Goal: Transaction & Acquisition: Purchase product/service

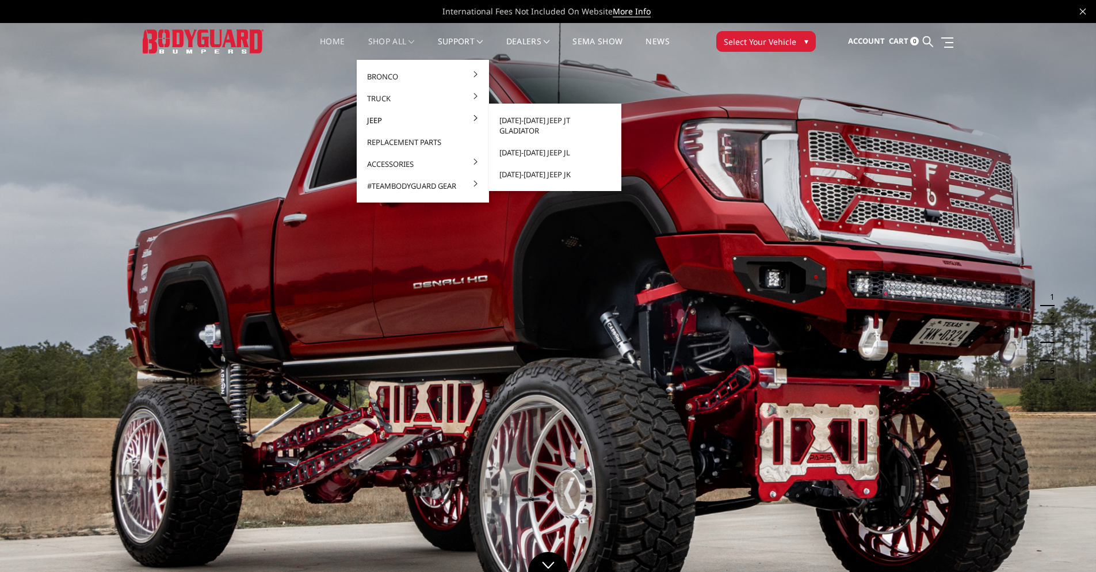
click at [401, 119] on link "Jeep" at bounding box center [422, 120] width 123 height 22
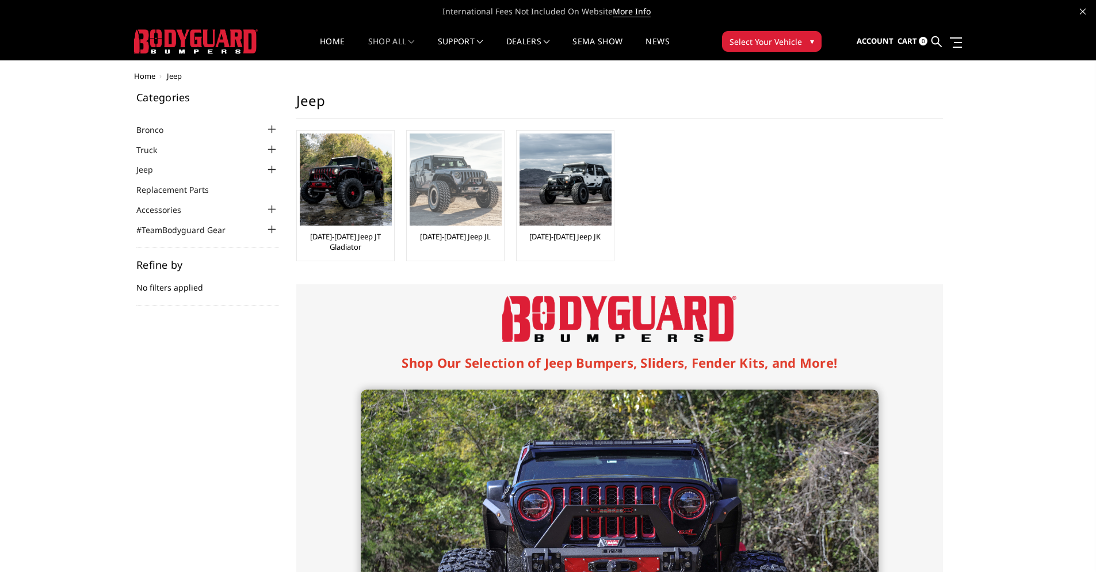
click at [470, 206] on img at bounding box center [456, 180] width 92 height 92
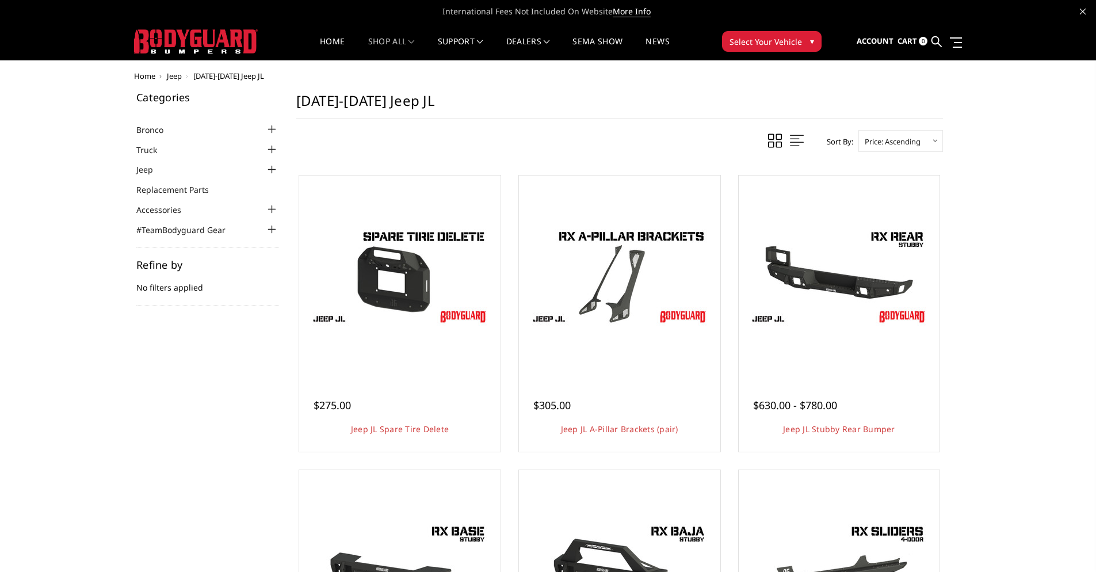
click at [182, 176] on ul "Bronco 2021-2025 Bronco Front 2021-2025 Bronco Rear 2021-2025 Bronco Steps 2021…" at bounding box center [207, 179] width 143 height 113
click at [148, 171] on link "Jeep" at bounding box center [151, 169] width 31 height 12
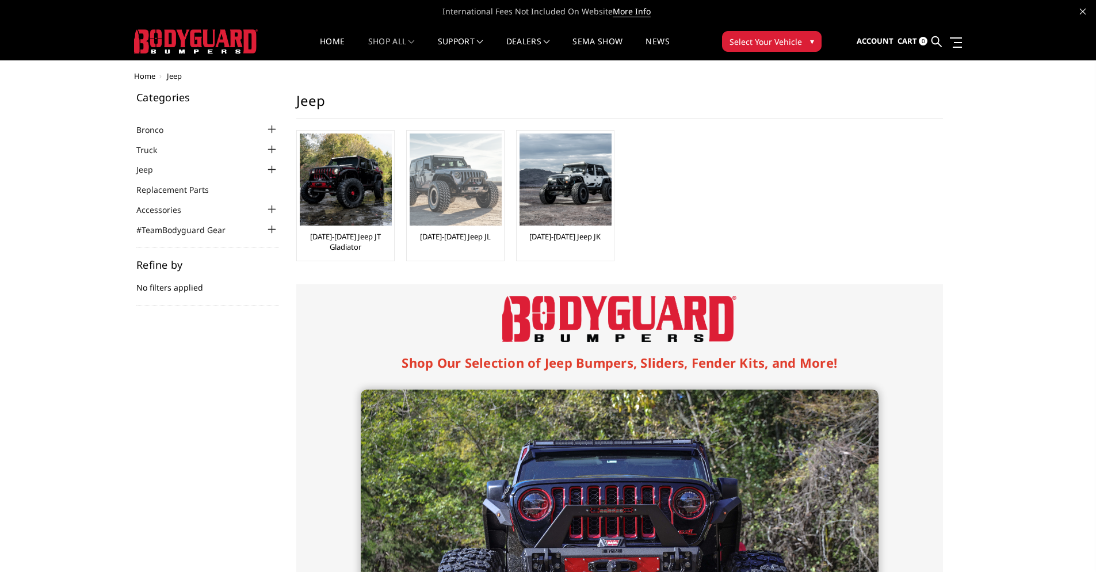
click at [447, 232] on link "[DATE]-[DATE] Jeep JL" at bounding box center [455, 236] width 71 height 10
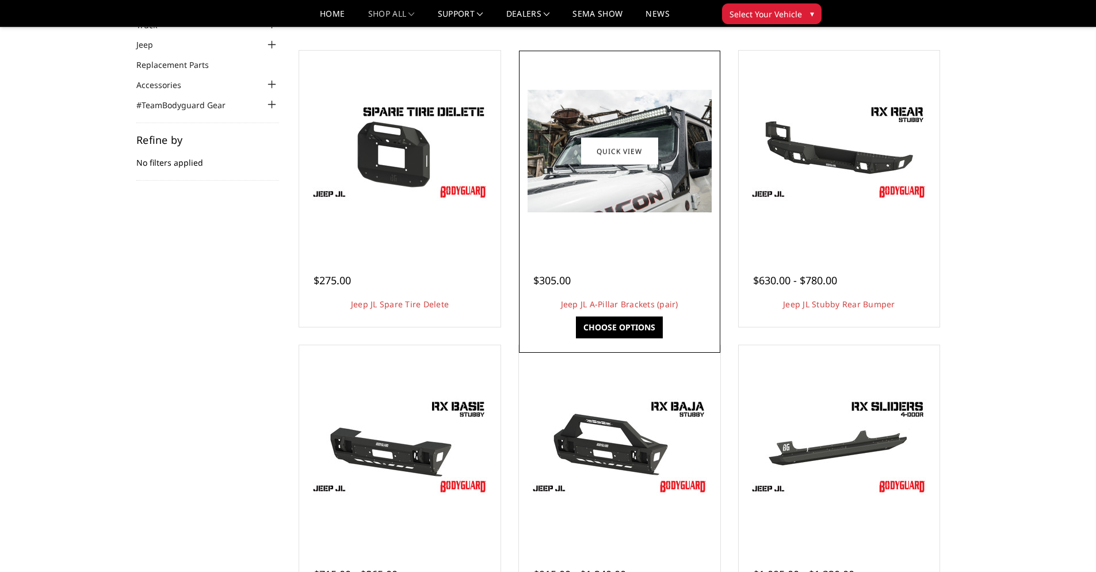
scroll to position [92, 0]
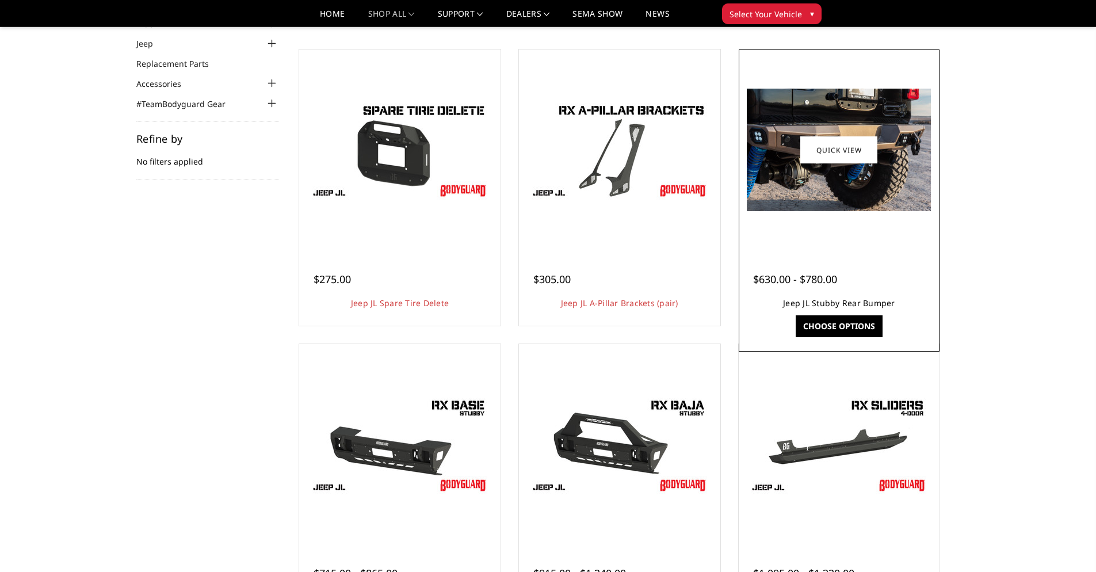
click at [872, 307] on link "Jeep JL Stubby Rear Bumper" at bounding box center [839, 303] width 112 height 11
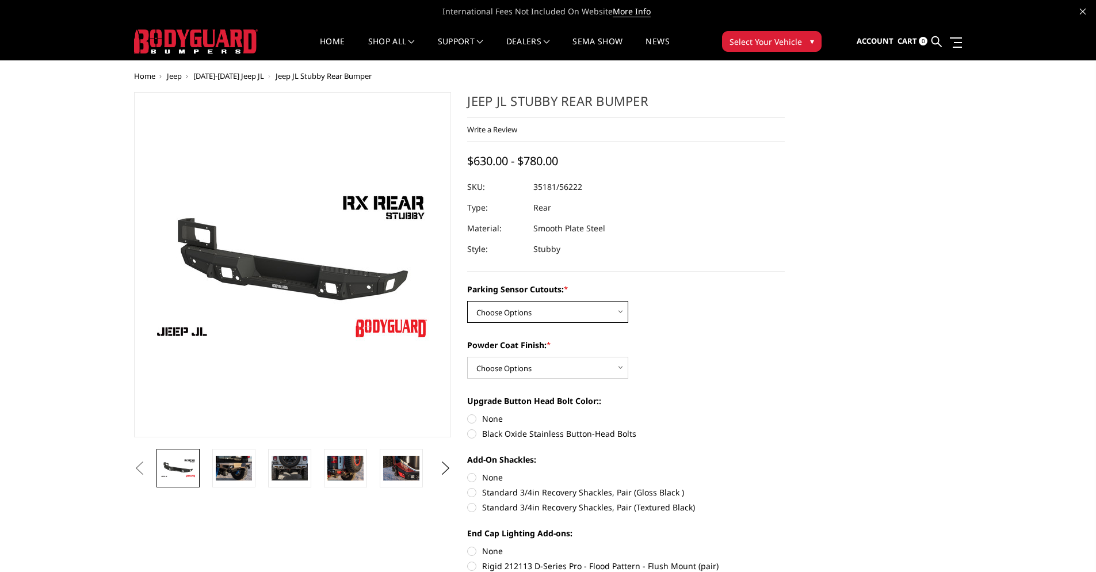
click at [611, 313] on select "Choose Options Yes - WITH Parking Sensor Cutouts No - WITHOUT Parking Sensor Cu…" at bounding box center [547, 312] width 161 height 22
click at [598, 314] on select "Choose Options Yes - WITH Parking Sensor Cutouts No - WITHOUT Parking Sensor Cu…" at bounding box center [547, 312] width 161 height 22
select select "4258"
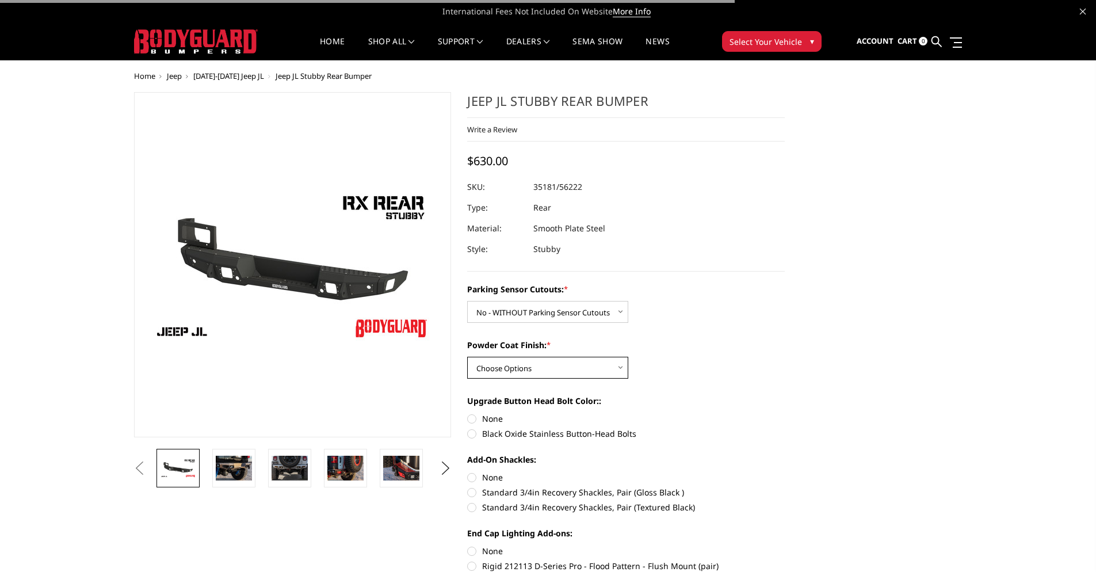
click at [595, 364] on select "Choose Options Bare Metal Textured Black Powder Coat" at bounding box center [547, 368] width 161 height 22
select select "4260"
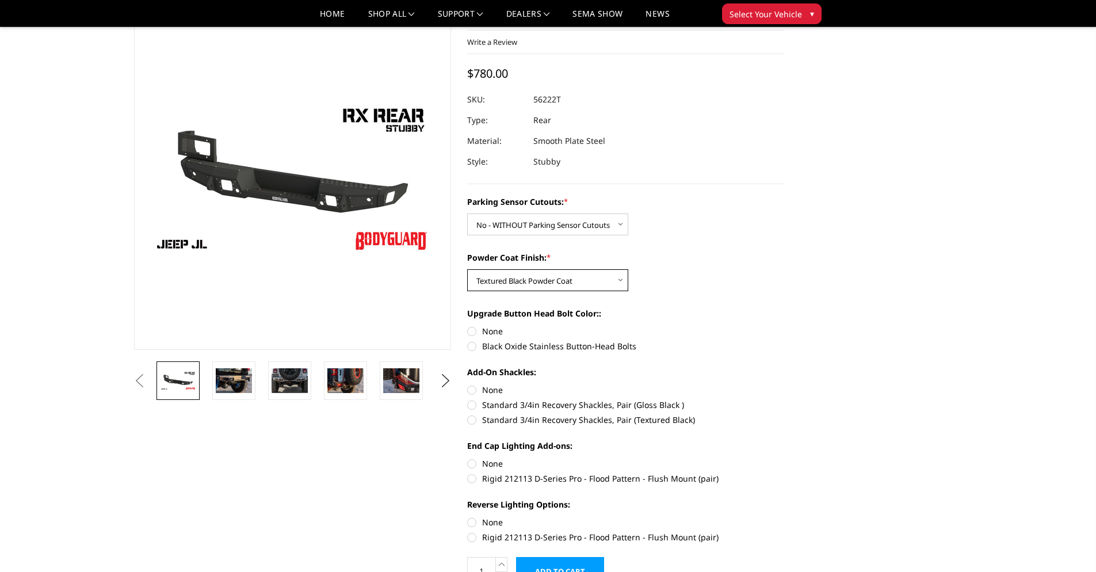
scroll to position [54, 0]
click at [474, 327] on label "None" at bounding box center [626, 331] width 318 height 12
click at [468, 325] on input "None" at bounding box center [467, 325] width 1 height 1
radio input "true"
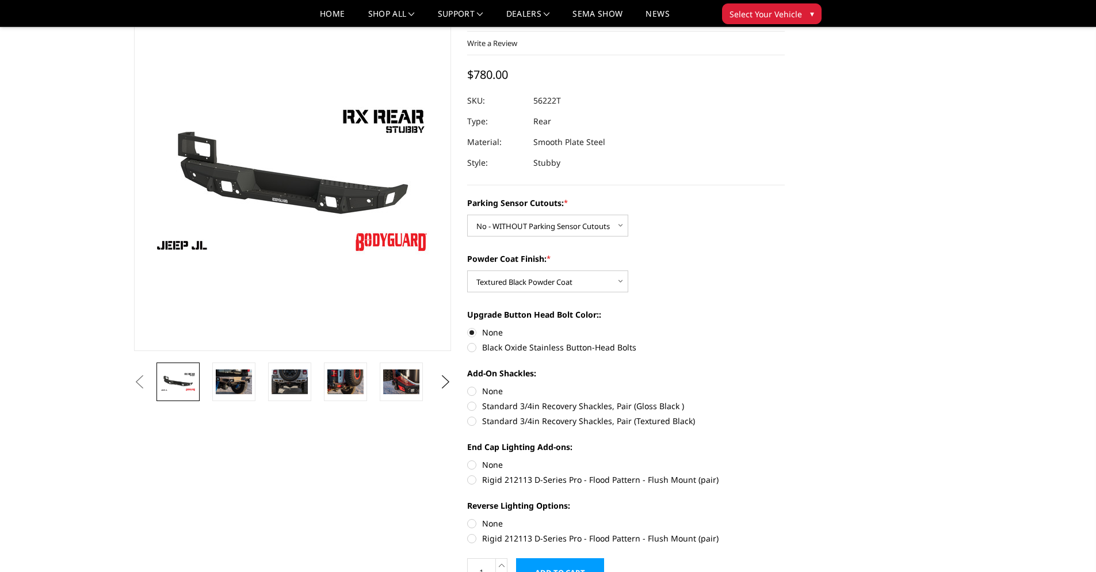
scroll to position [49, 0]
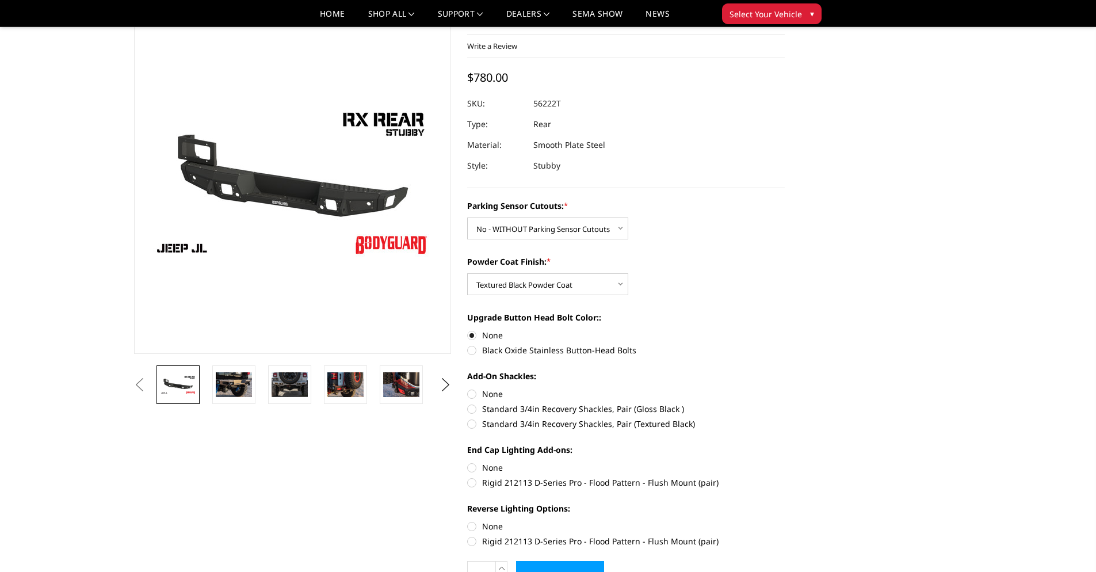
click at [475, 413] on label "Standard 3/4in Recovery Shackles, Pair (Gloss Black )" at bounding box center [626, 409] width 318 height 12
click at [785, 388] on input "Standard 3/4in Recovery Shackles, Pair (Gloss Black )" at bounding box center [785, 388] width 1 height 1
radio input "true"
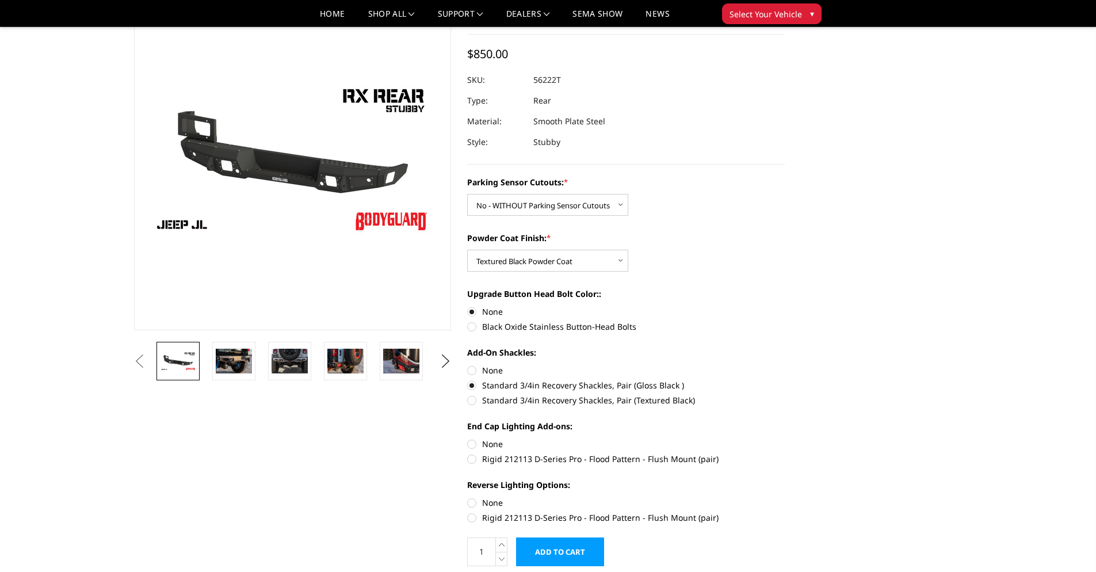
scroll to position [74, 0]
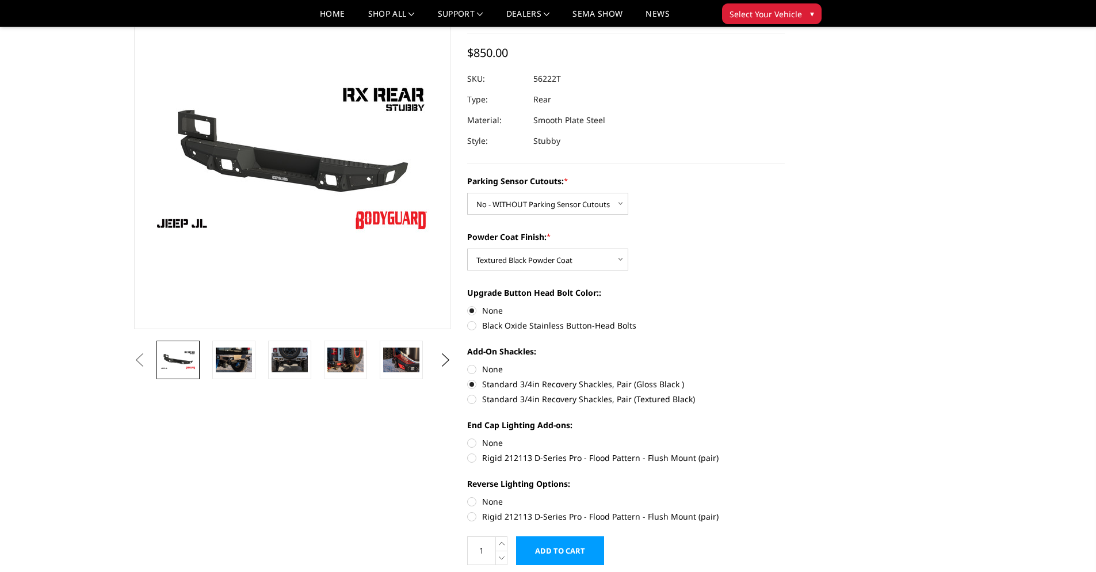
click at [480, 445] on label "None" at bounding box center [626, 443] width 318 height 12
click at [468, 437] on input "None" at bounding box center [467, 437] width 1 height 1
radio input "true"
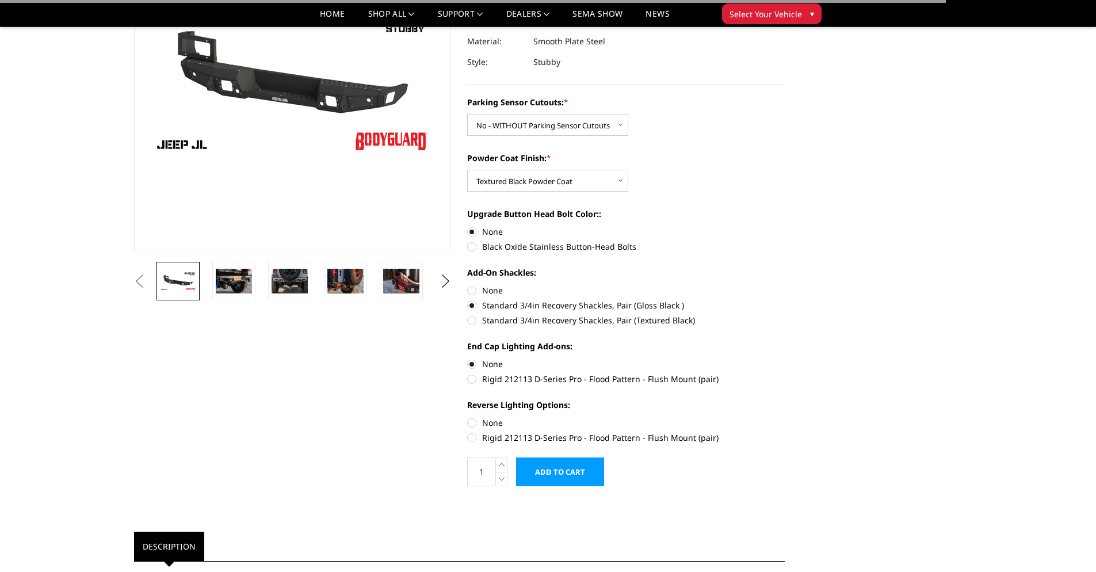
scroll to position [154, 0]
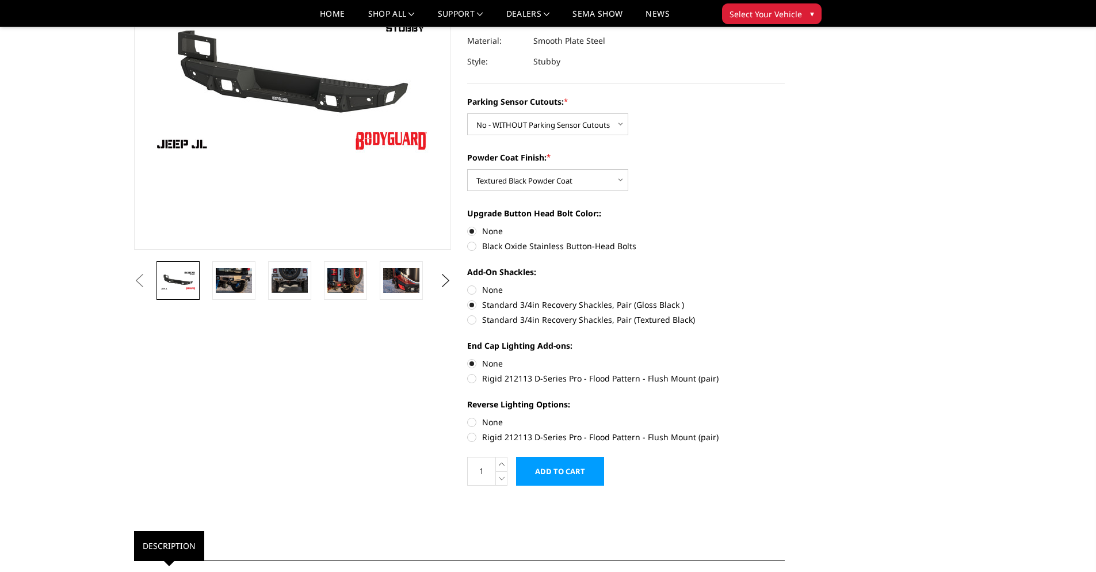
click at [473, 425] on label "None" at bounding box center [626, 422] width 318 height 12
click at [468, 417] on input "None" at bounding box center [467, 416] width 1 height 1
radio input "true"
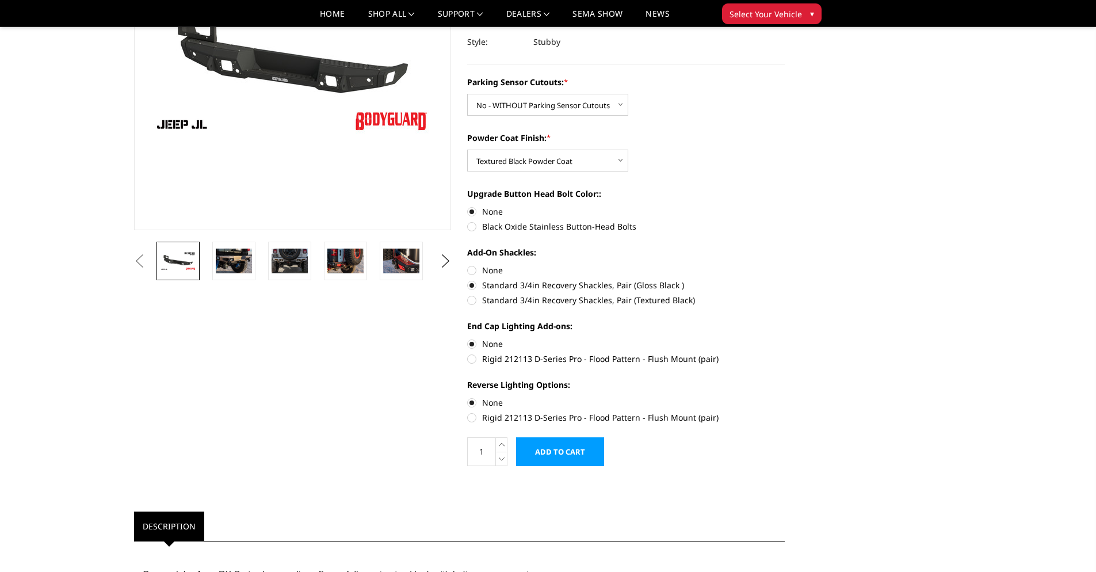
scroll to position [176, 0]
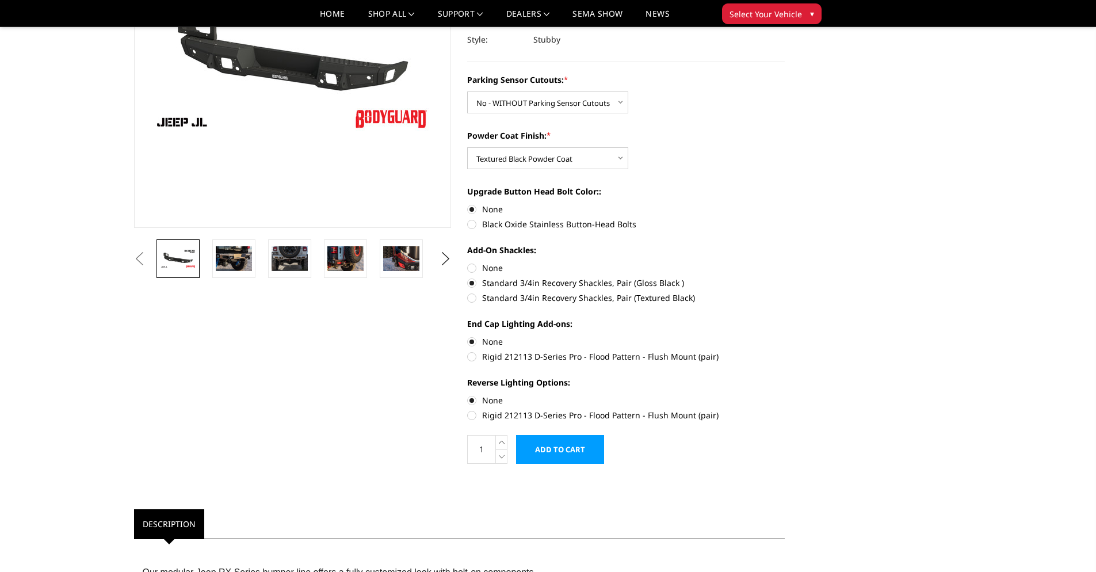
click at [586, 451] on input "Add to Cart" at bounding box center [560, 449] width 88 height 29
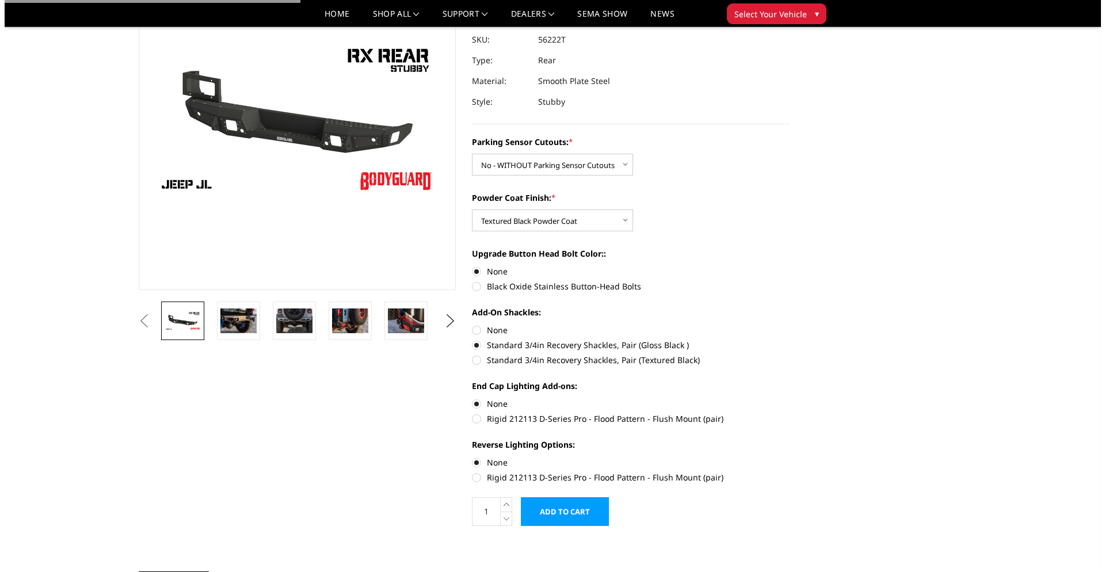
scroll to position [0, 0]
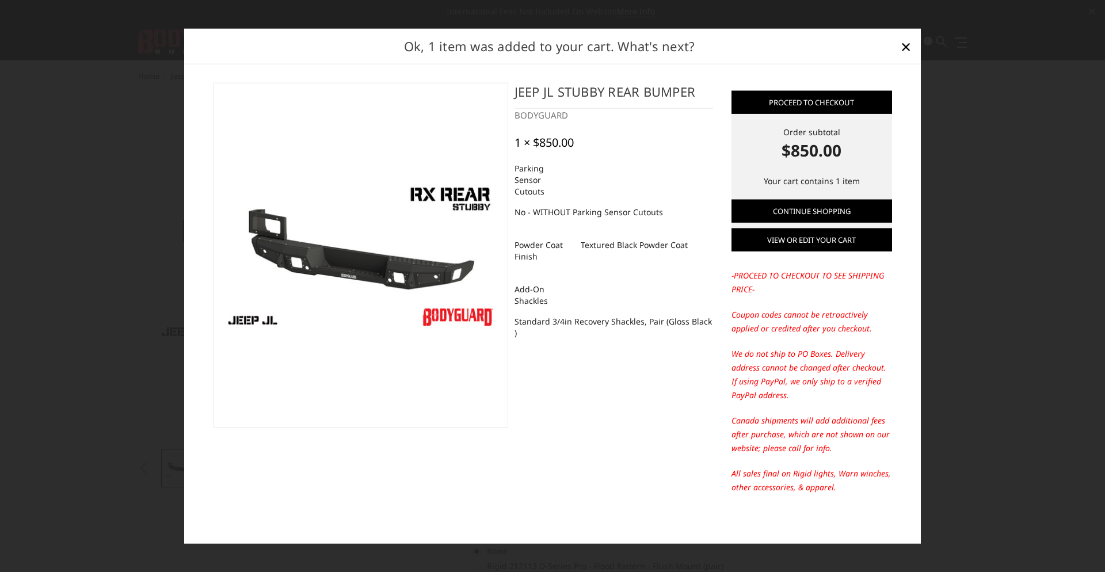
click at [811, 241] on link "View or edit your cart" at bounding box center [811, 239] width 161 height 23
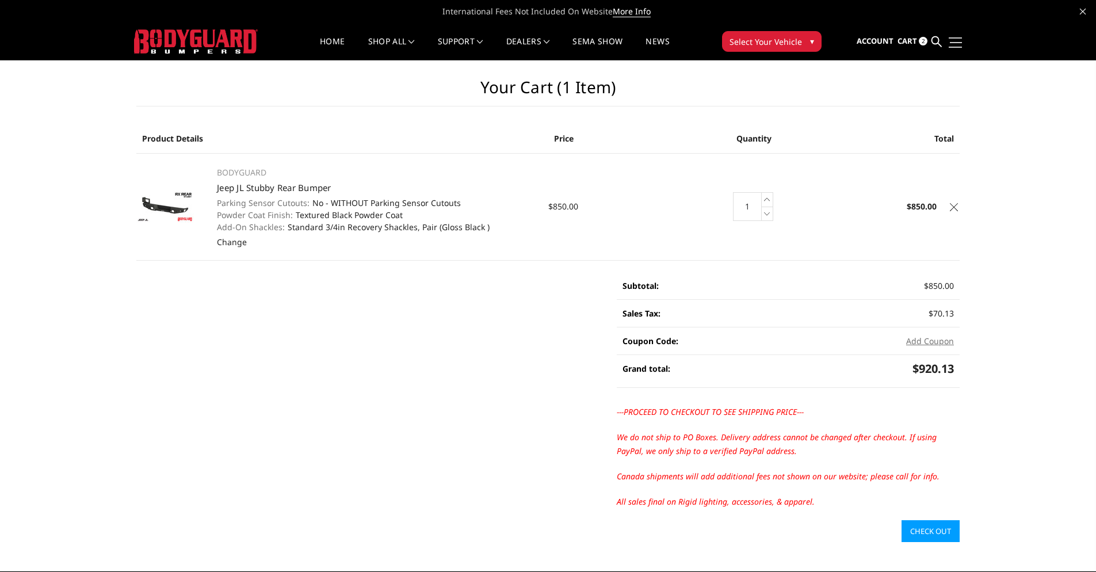
click at [954, 45] on link at bounding box center [954, 42] width 16 height 12
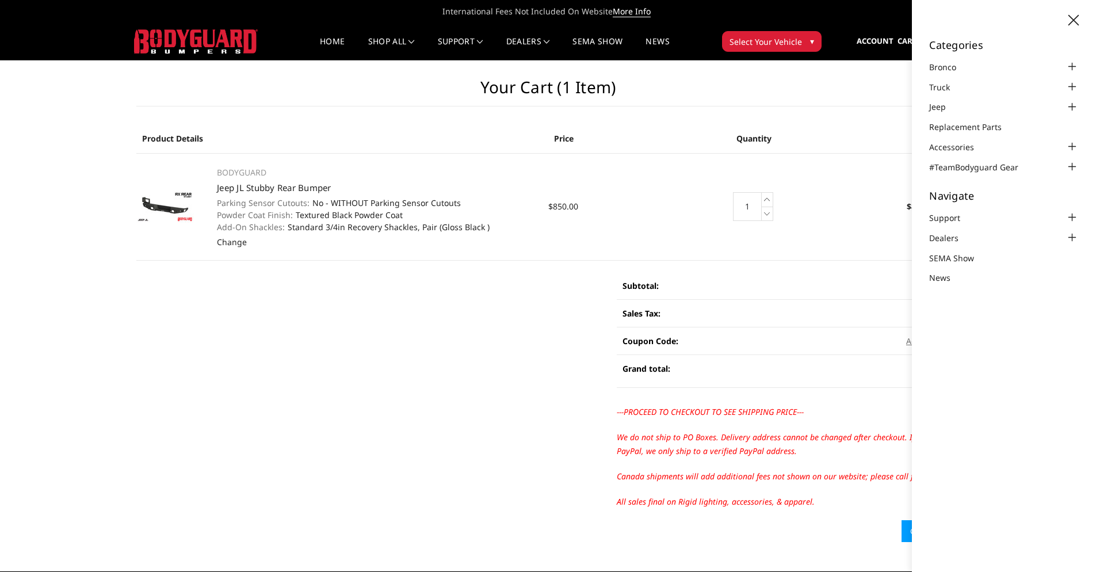
click at [850, 120] on main "Your Cart (1 item) Product Details Price Quantity Total BODYGUARD Jeep JL Stubb…" at bounding box center [548, 301] width 841 height 482
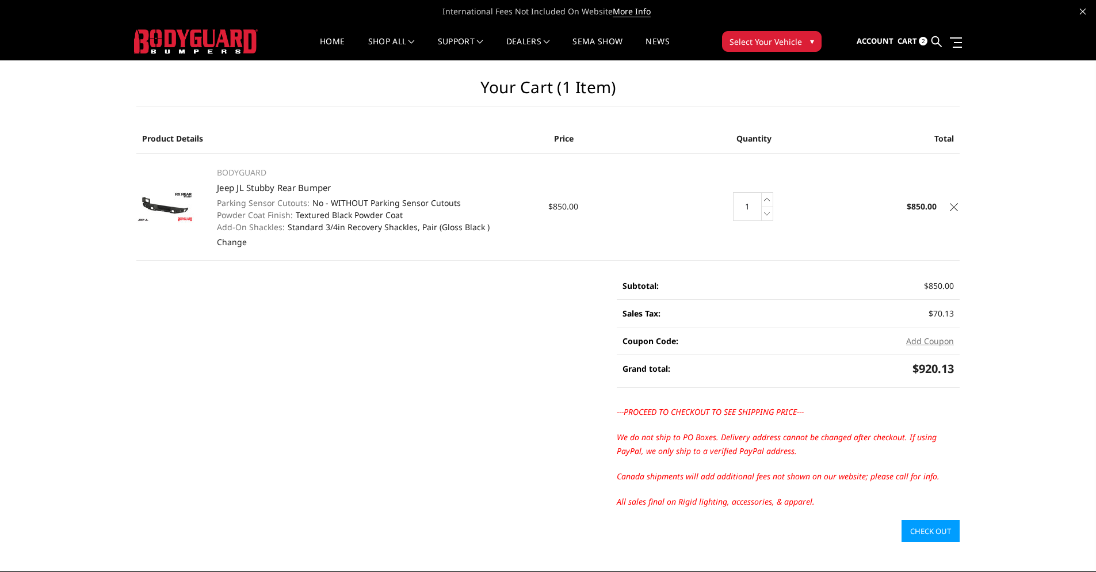
click at [156, 211] on img at bounding box center [165, 206] width 58 height 32
click at [162, 204] on img at bounding box center [165, 206] width 58 height 32
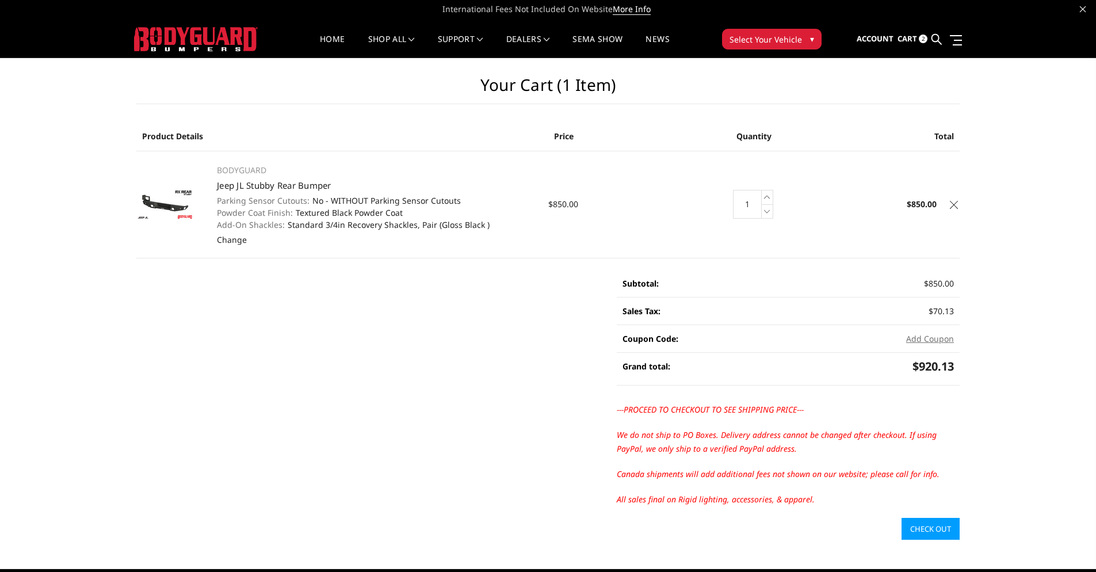
scroll to position [5, 0]
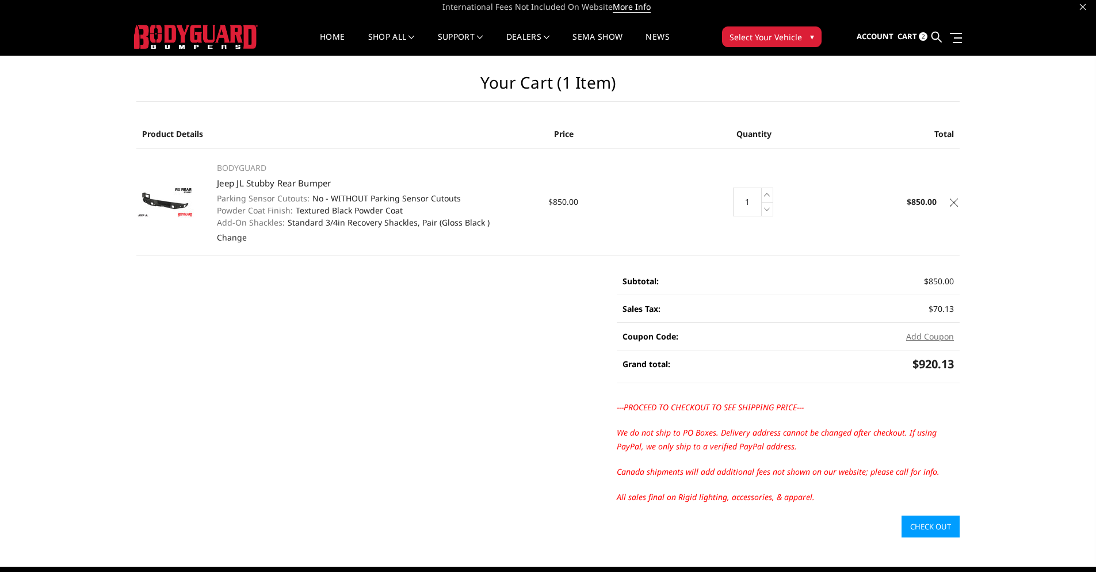
click at [161, 205] on img at bounding box center [165, 202] width 58 height 32
click at [176, 208] on img at bounding box center [165, 202] width 58 height 32
drag, startPoint x: 125, startPoint y: 194, endPoint x: 134, endPoint y: 194, distance: 8.6
click at [127, 194] on div "Your Cart (1 item) Product Details Price Quantity Total BODYGUARD Jeep JL Stubb…" at bounding box center [548, 297] width 1096 height 482
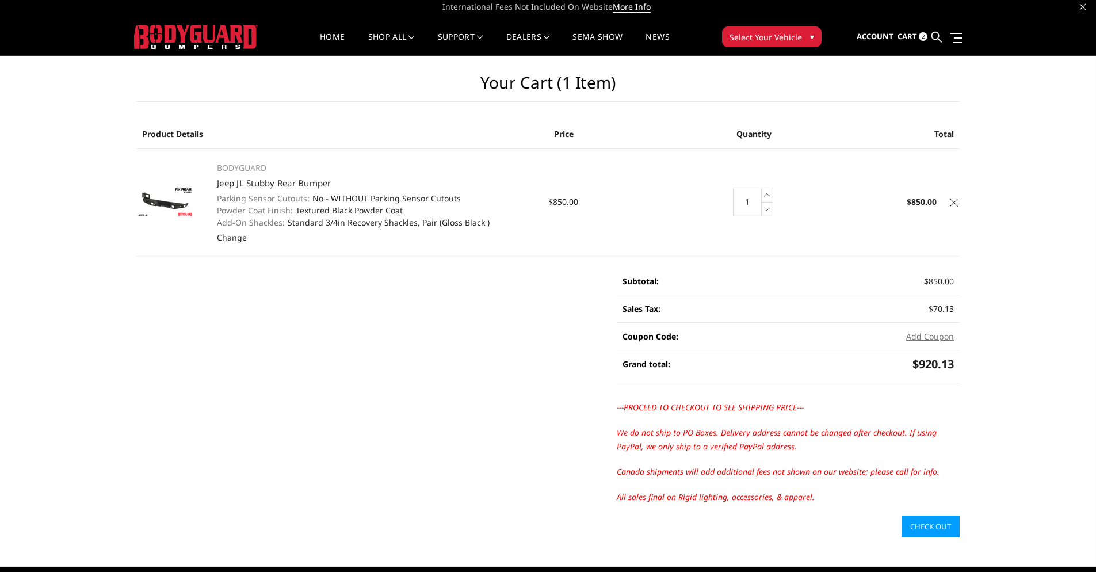
click at [186, 206] on img at bounding box center [165, 202] width 58 height 32
click at [182, 207] on img at bounding box center [165, 202] width 58 height 32
click at [254, 167] on p "BODYGUARD" at bounding box center [376, 168] width 319 height 14
drag, startPoint x: 186, startPoint y: 205, endPoint x: 215, endPoint y: 194, distance: 31.3
click at [186, 205] on img at bounding box center [165, 202] width 58 height 32
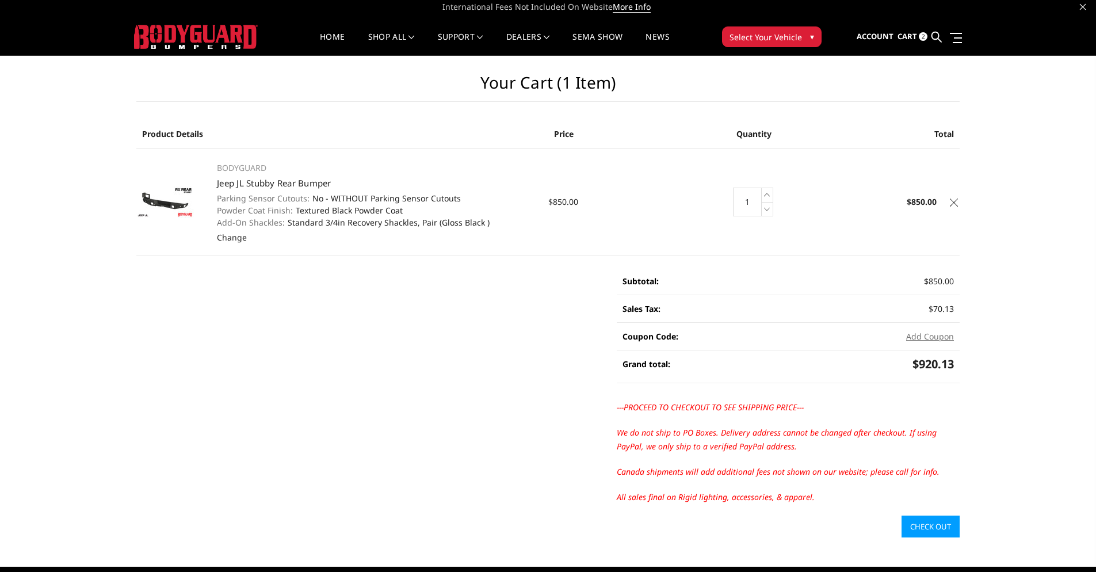
click at [250, 196] on dt "Parking Sensor Cutouts:" at bounding box center [263, 198] width 93 height 12
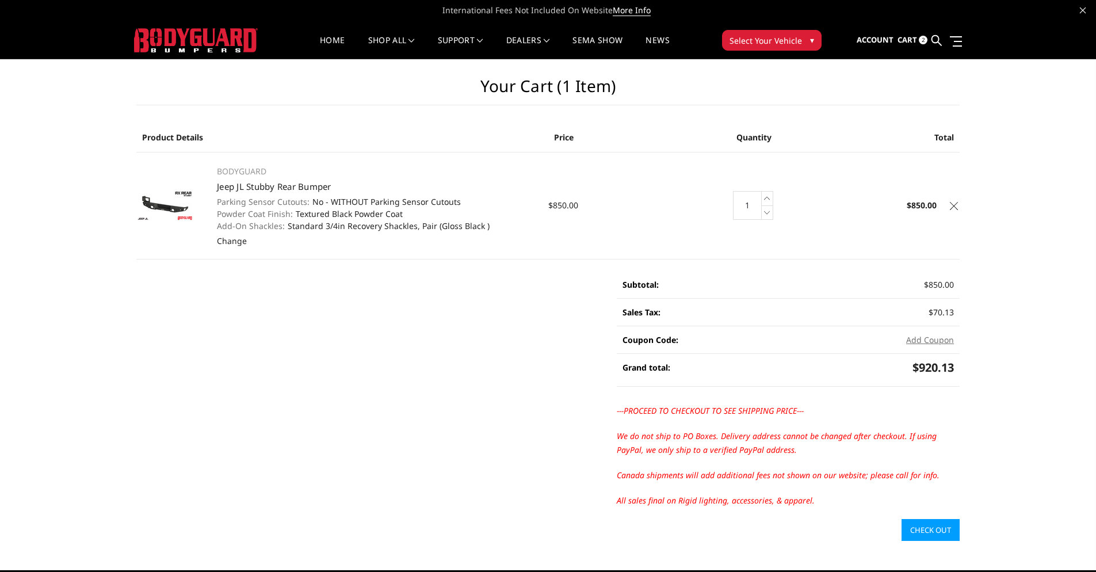
scroll to position [0, 0]
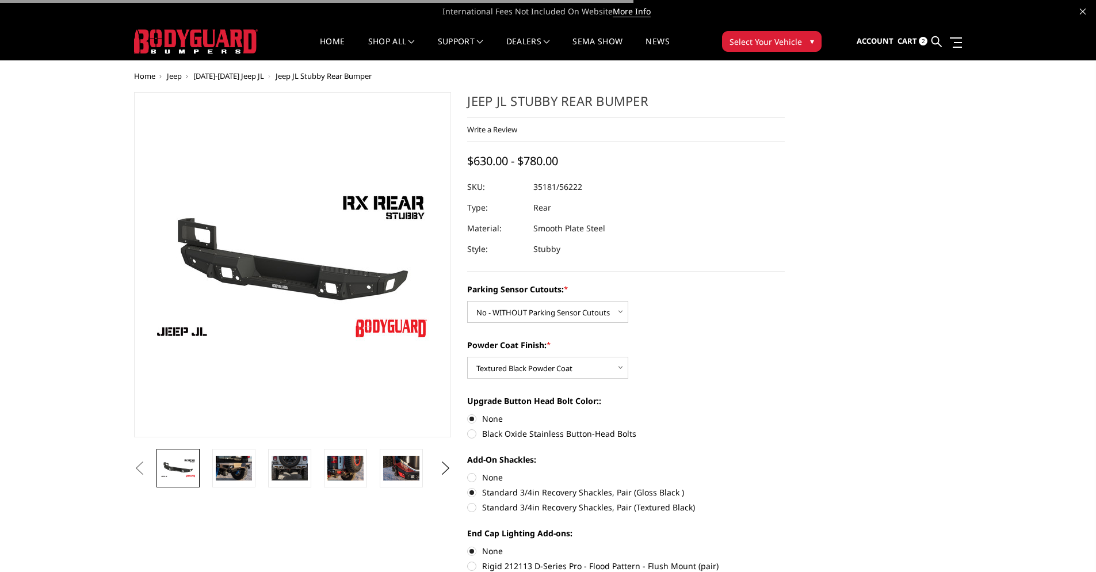
select select "4258"
select select "4260"
click at [300, 472] on img at bounding box center [290, 468] width 36 height 25
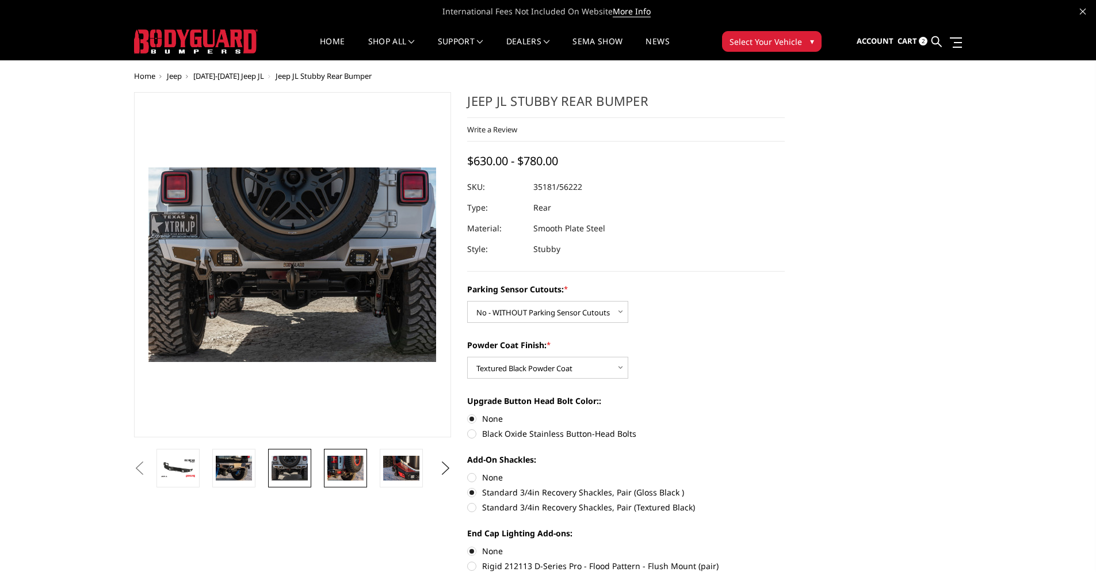
click at [349, 472] on img at bounding box center [345, 468] width 36 height 24
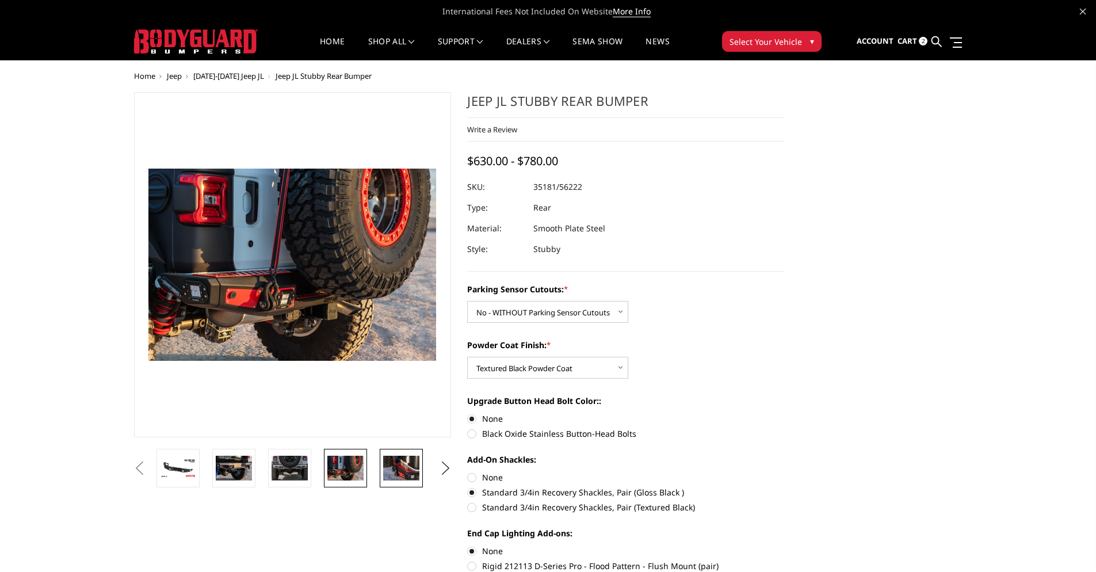
click at [403, 459] on img at bounding box center [401, 468] width 36 height 24
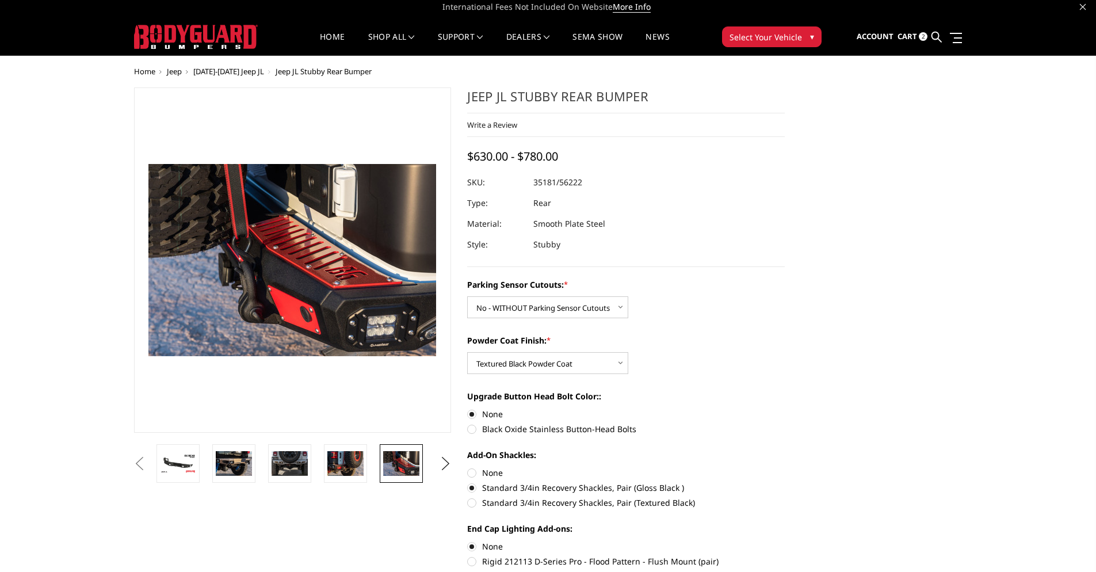
scroll to position [7, 0]
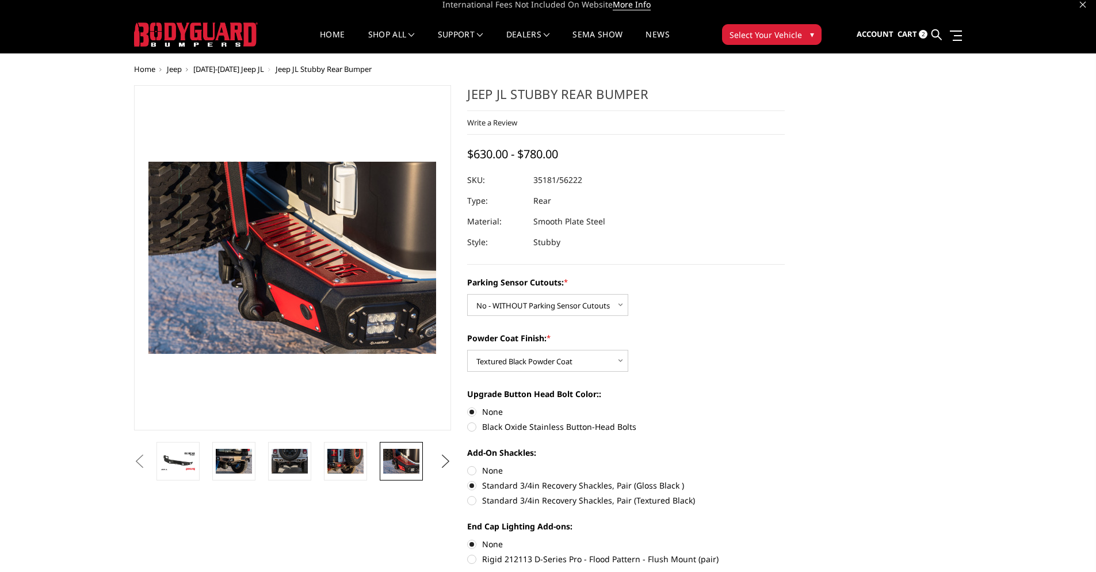
click at [448, 462] on button "Next" at bounding box center [445, 461] width 17 height 17
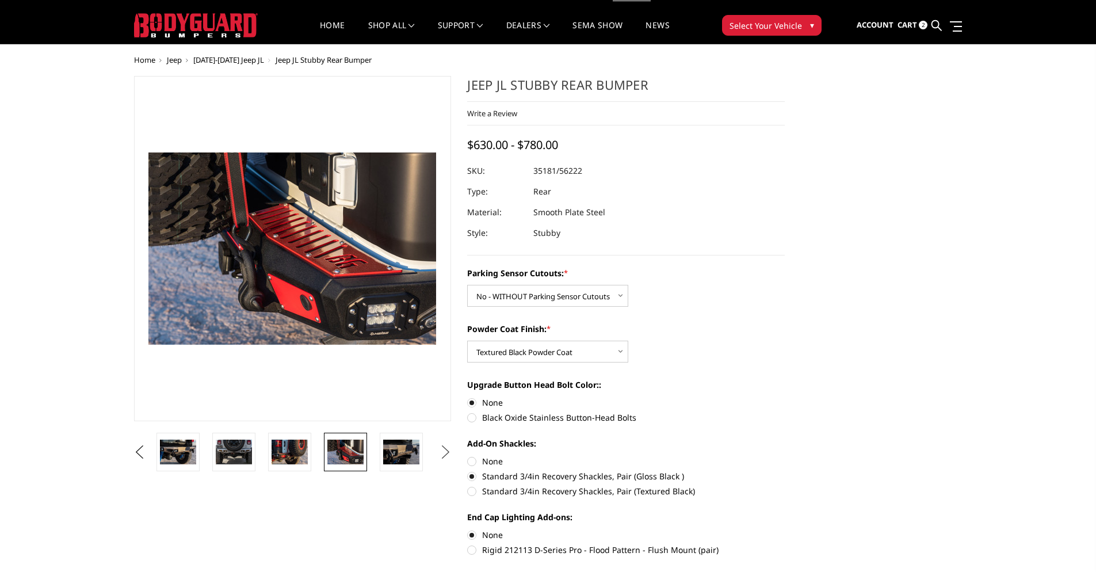
scroll to position [18, 0]
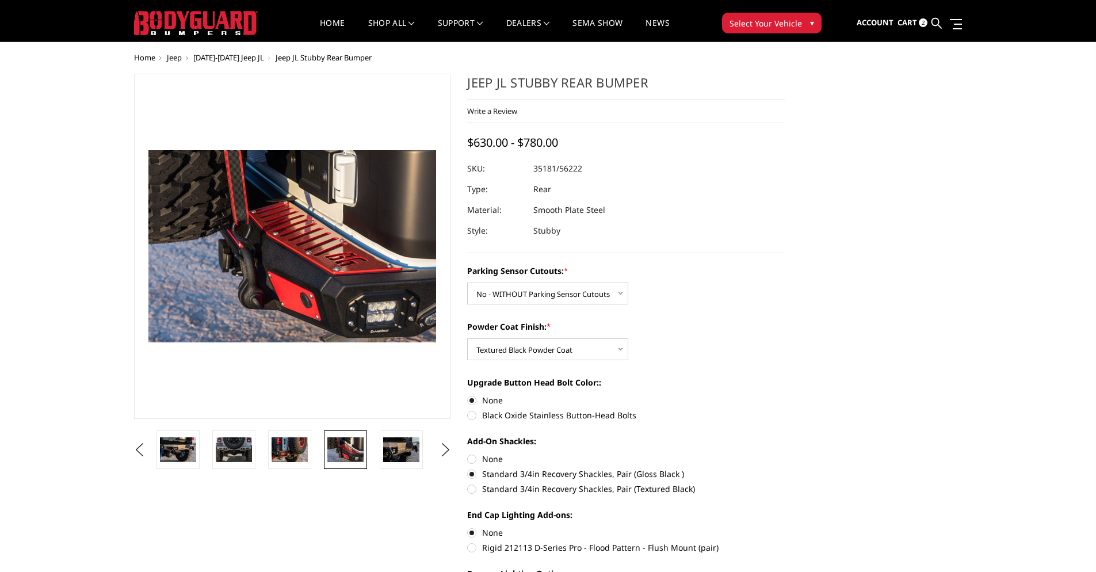
click at [472, 420] on label "Black Oxide Stainless Button-Head Bolts" at bounding box center [626, 415] width 318 height 12
click at [785, 395] on input "Black Oxide Stainless Button-Head Bolts" at bounding box center [785, 394] width 1 height 1
radio input "true"
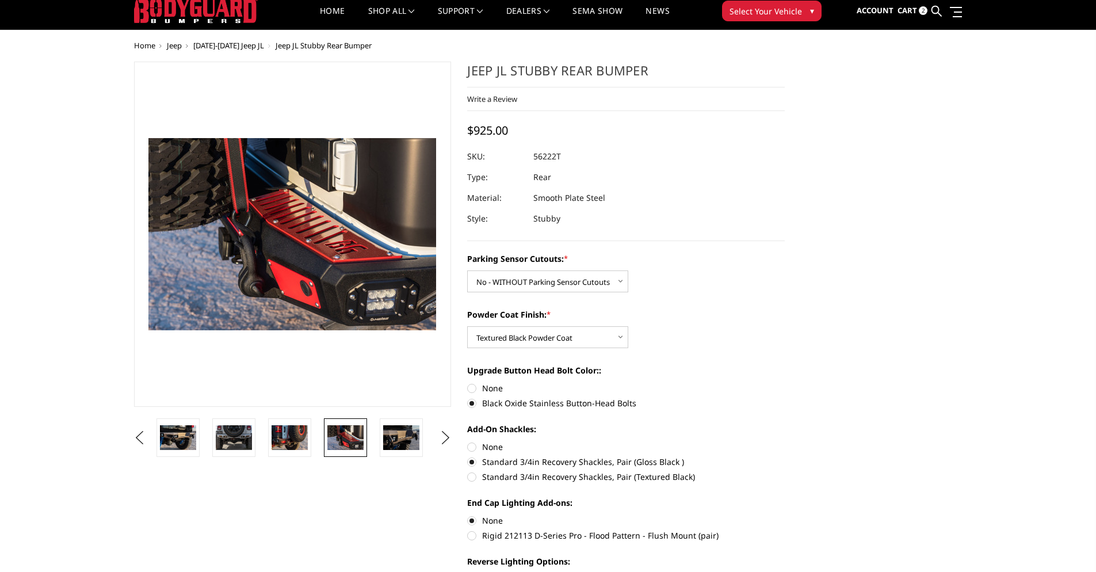
scroll to position [0, 0]
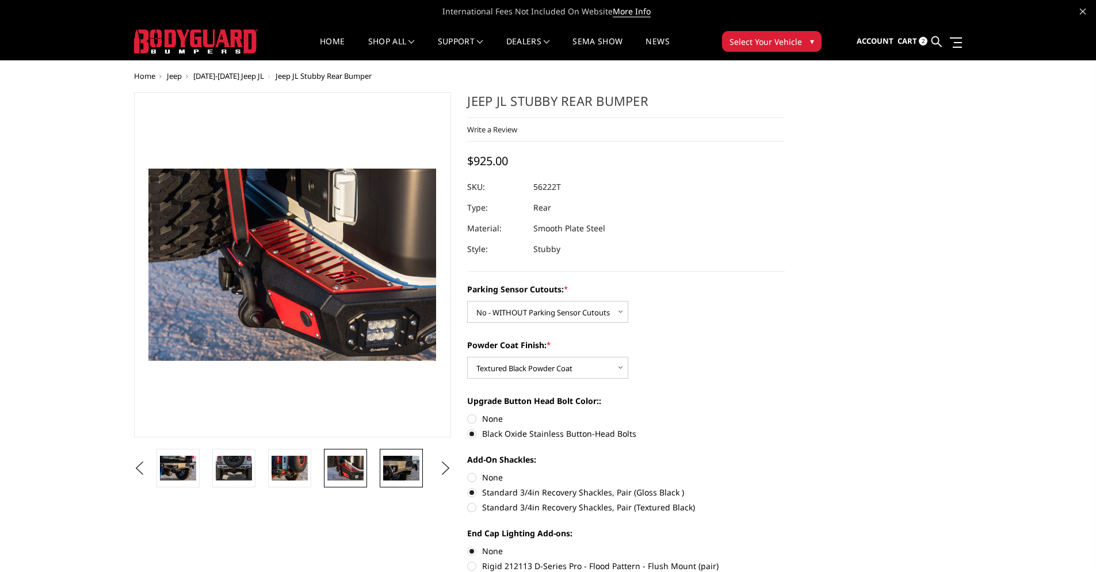
click at [414, 459] on img at bounding box center [401, 468] width 36 height 24
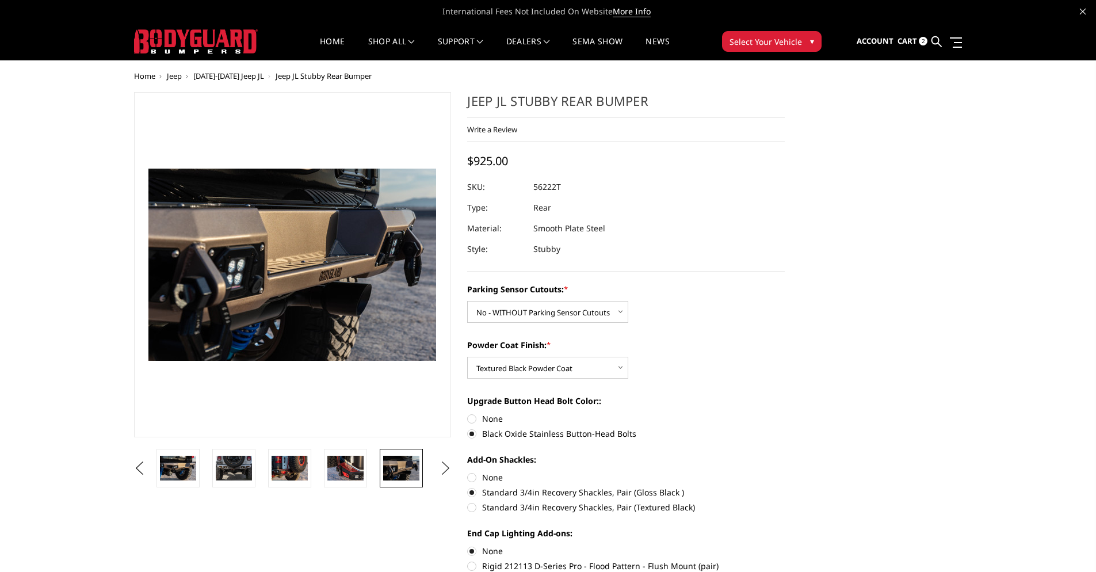
click at [444, 466] on button "Next" at bounding box center [445, 468] width 17 height 17
click at [415, 470] on img at bounding box center [401, 468] width 36 height 24
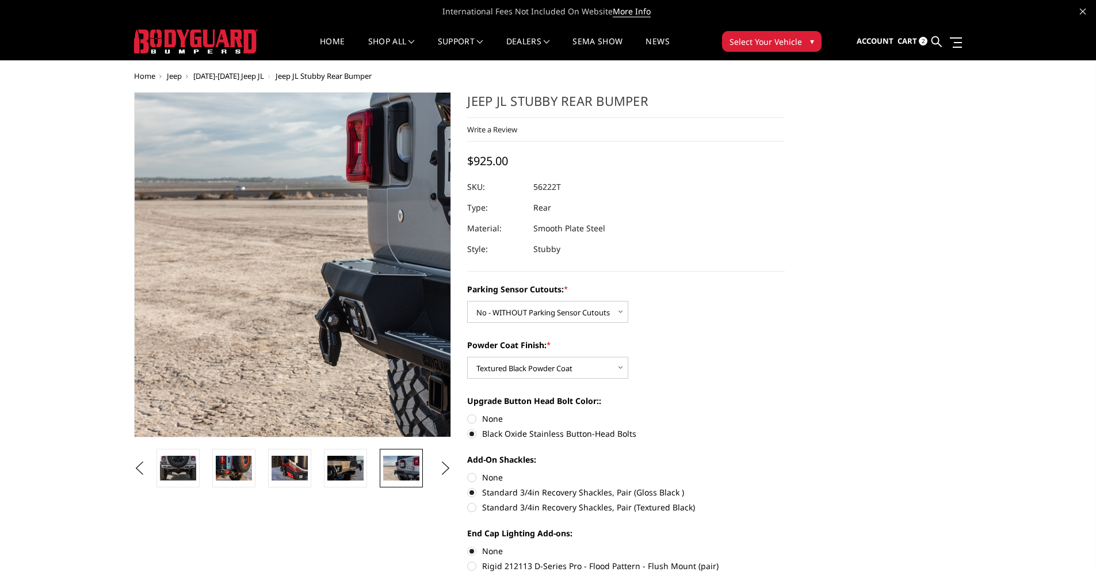
scroll to position [2, 0]
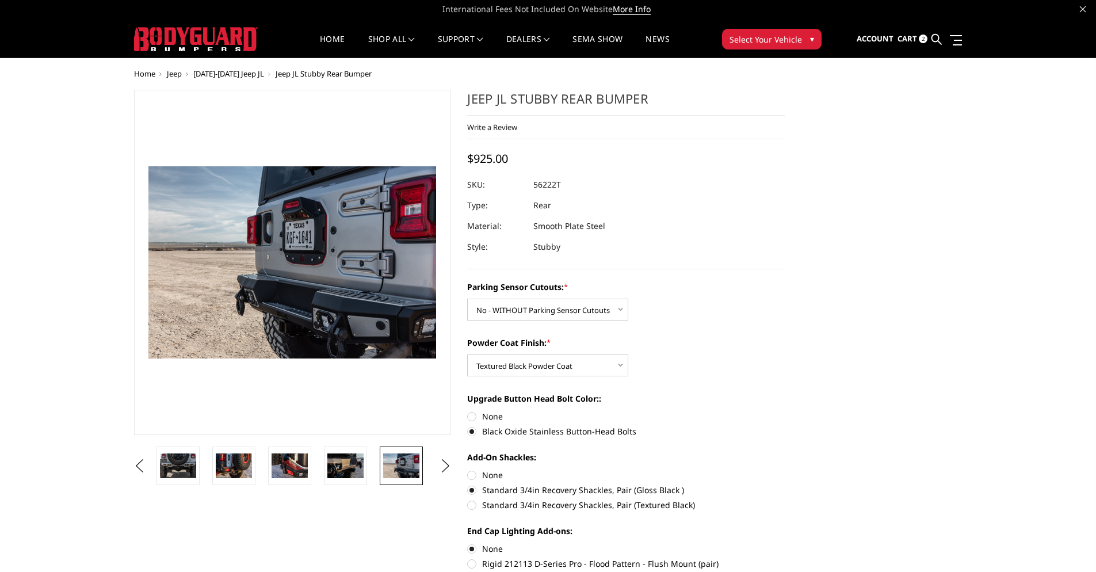
click at [411, 475] on img at bounding box center [401, 465] width 36 height 24
click at [441, 464] on button "Next" at bounding box center [445, 465] width 17 height 17
click at [442, 466] on button "Next" at bounding box center [445, 465] width 17 height 17
click at [414, 464] on img at bounding box center [401, 465] width 36 height 24
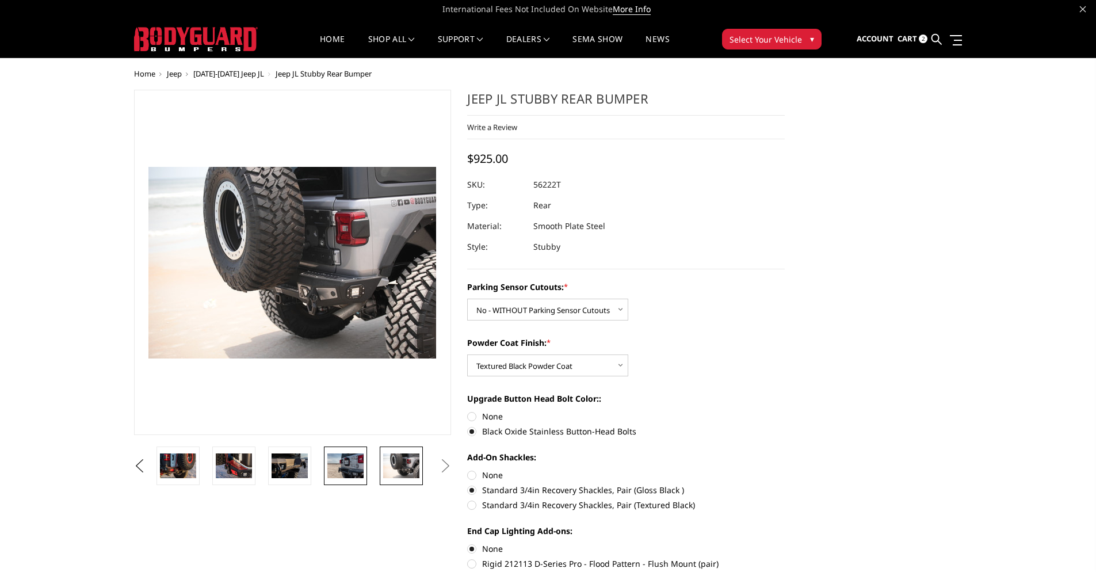
click at [353, 462] on img at bounding box center [345, 465] width 36 height 24
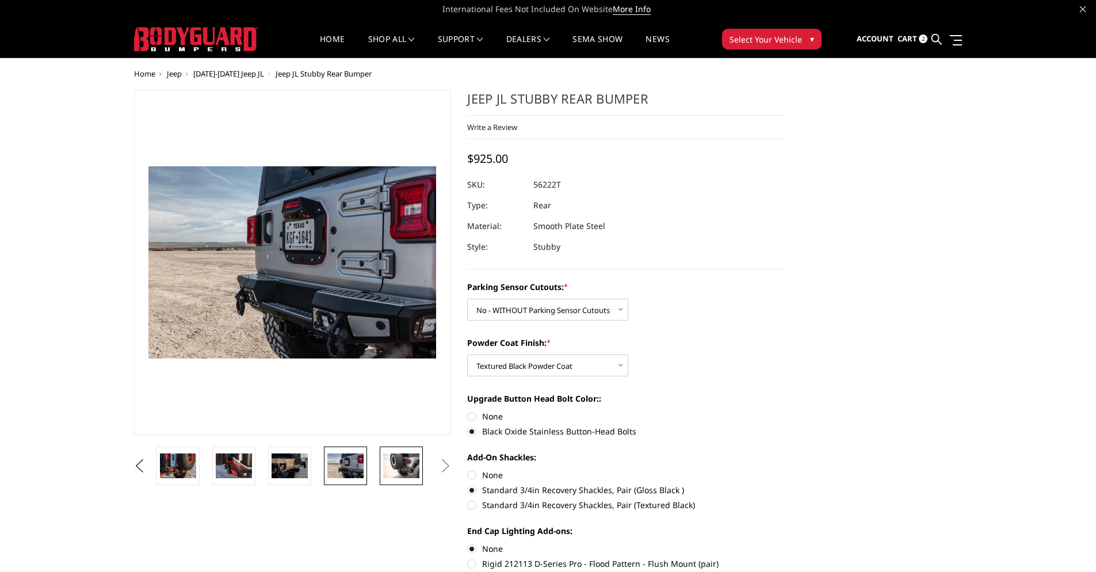
click at [398, 464] on img at bounding box center [401, 465] width 36 height 24
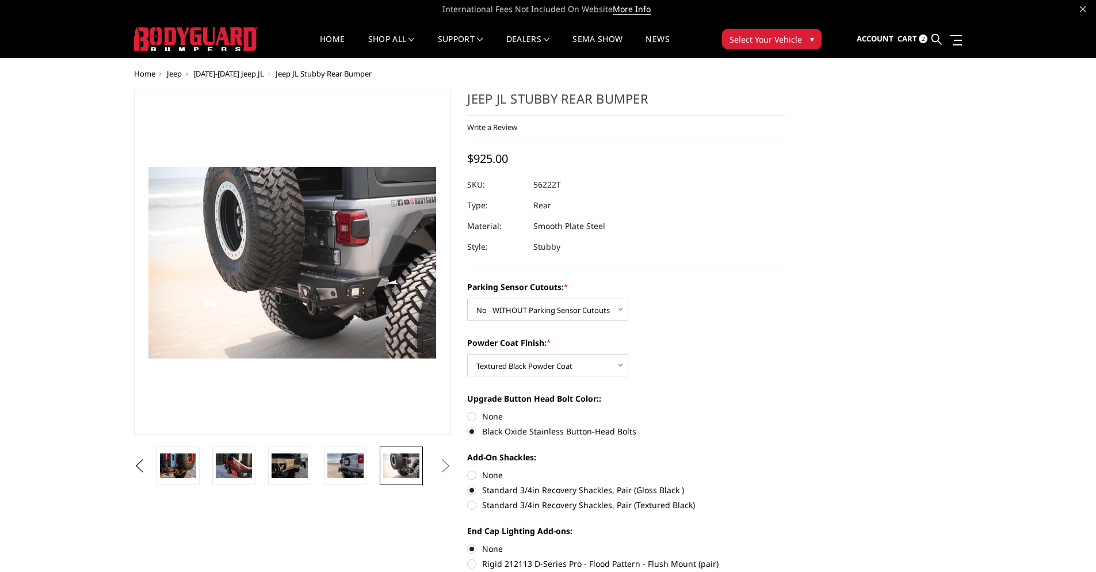
click at [443, 470] on button "Next" at bounding box center [445, 465] width 17 height 17
click at [148, 463] on button "Previous" at bounding box center [139, 465] width 17 height 17
click at [247, 468] on img at bounding box center [234, 465] width 36 height 24
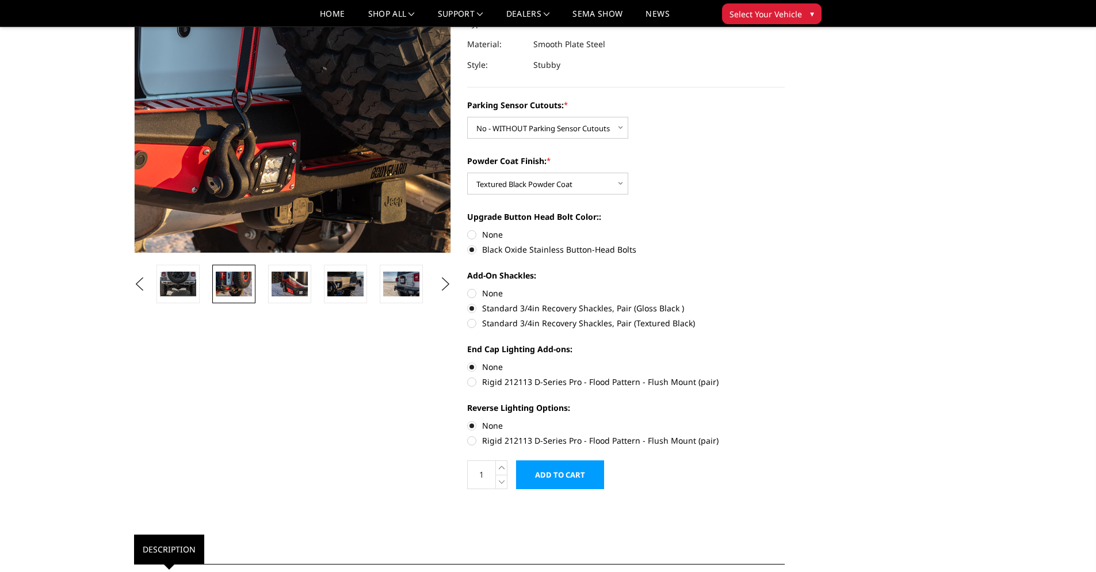
scroll to position [165, 0]
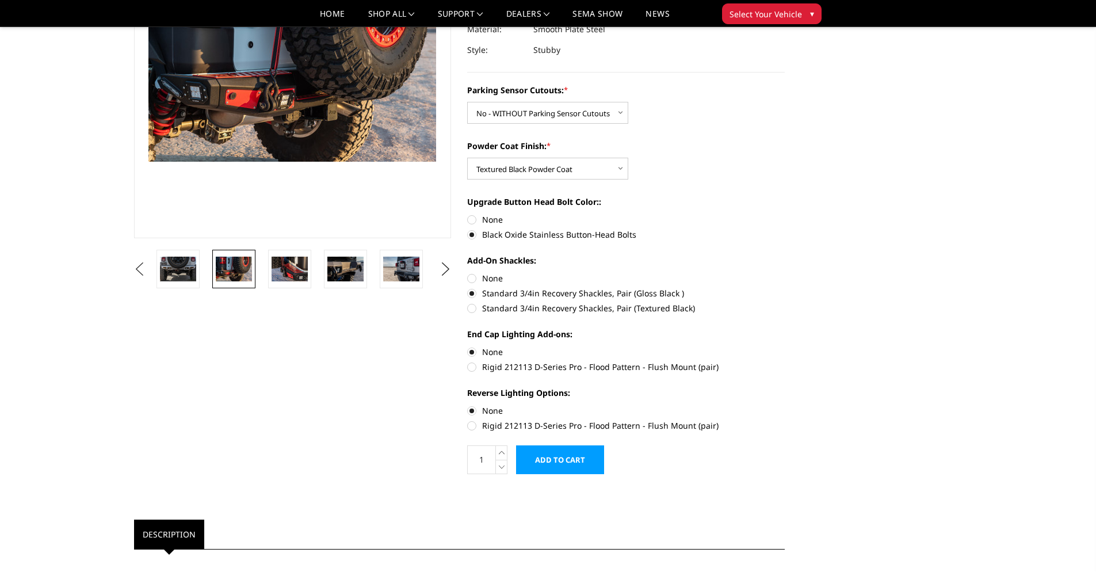
click at [140, 274] on button "Previous" at bounding box center [139, 269] width 17 height 17
click at [148, 269] on button "Previous" at bounding box center [139, 269] width 17 height 17
click at [294, 268] on img at bounding box center [289, 269] width 36 height 25
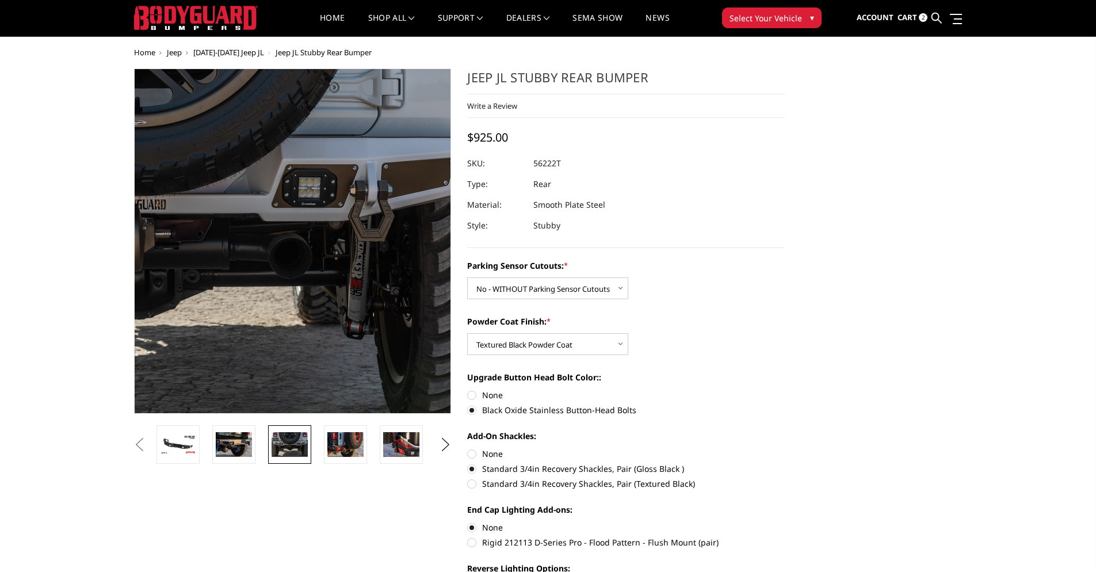
scroll to position [24, 0]
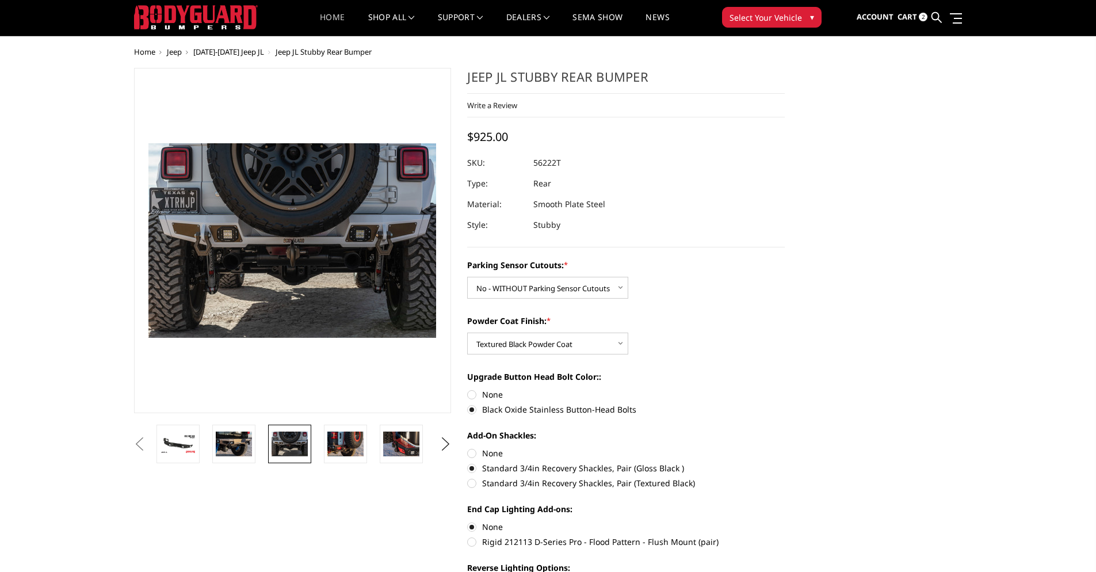
click at [325, 21] on link "Home" at bounding box center [332, 24] width 25 height 22
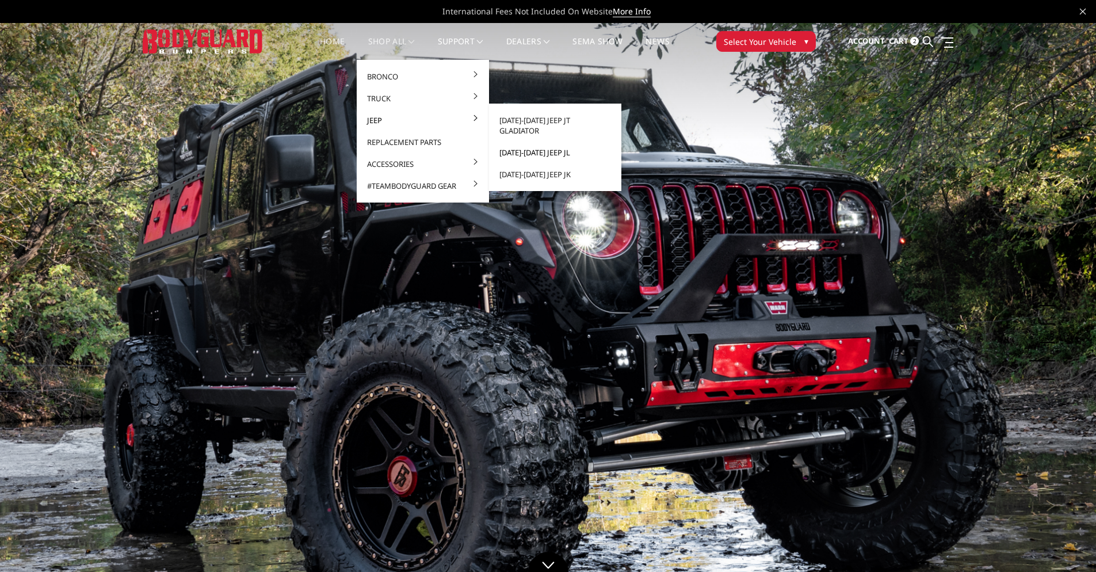
click at [544, 144] on link "[DATE]-[DATE] Jeep JL" at bounding box center [555, 153] width 123 height 22
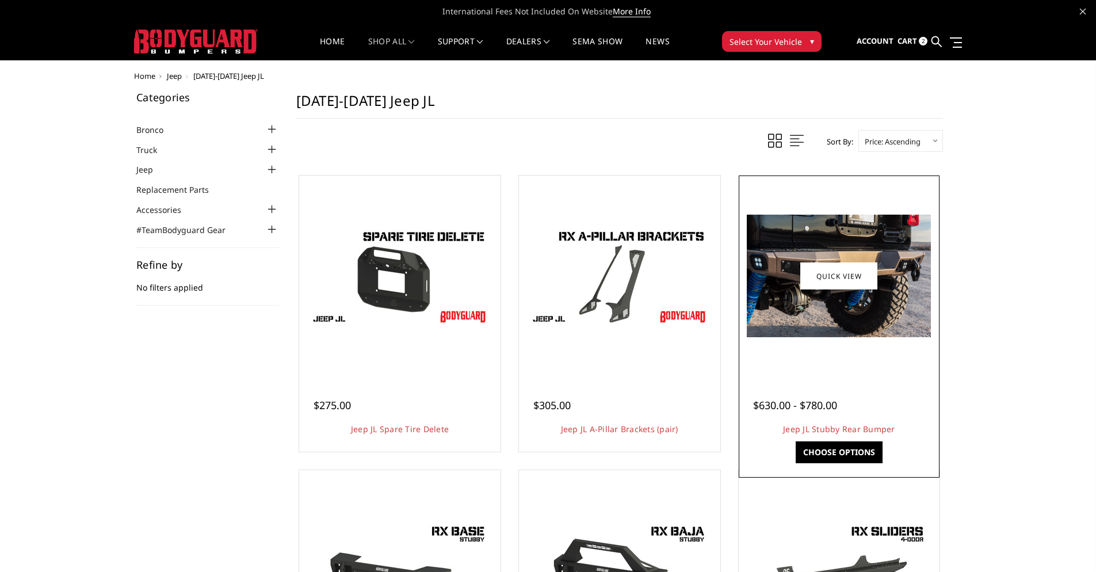
click at [849, 310] on img at bounding box center [839, 276] width 184 height 123
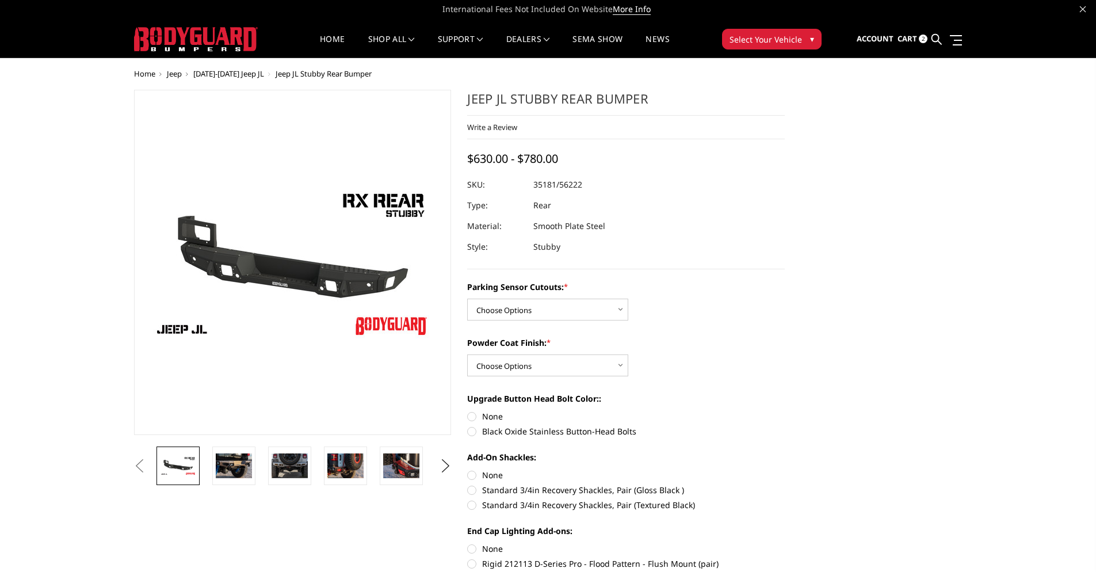
scroll to position [5, 0]
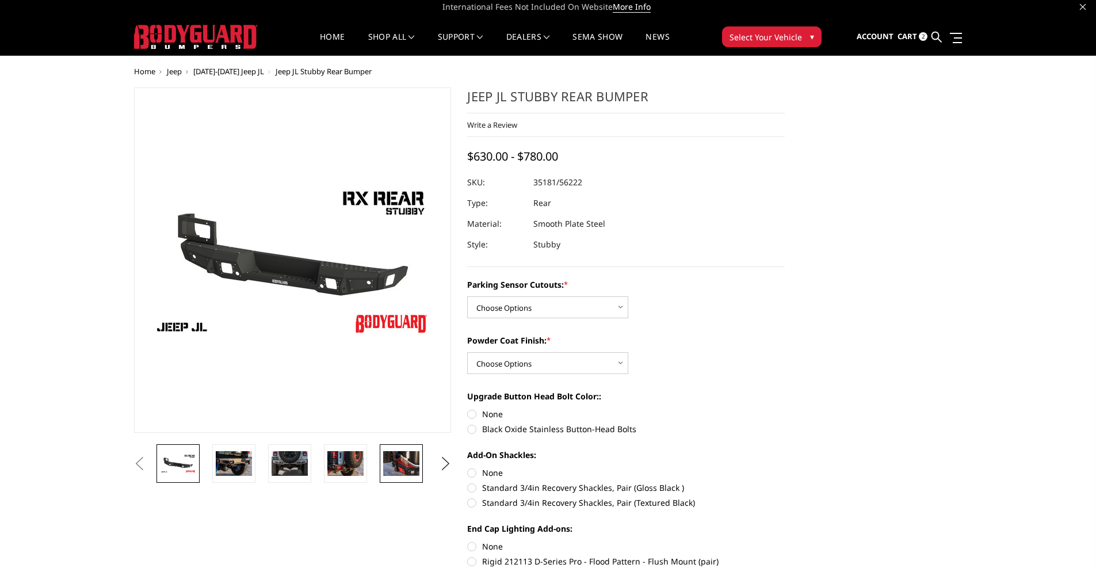
click at [408, 471] on img at bounding box center [401, 463] width 36 height 24
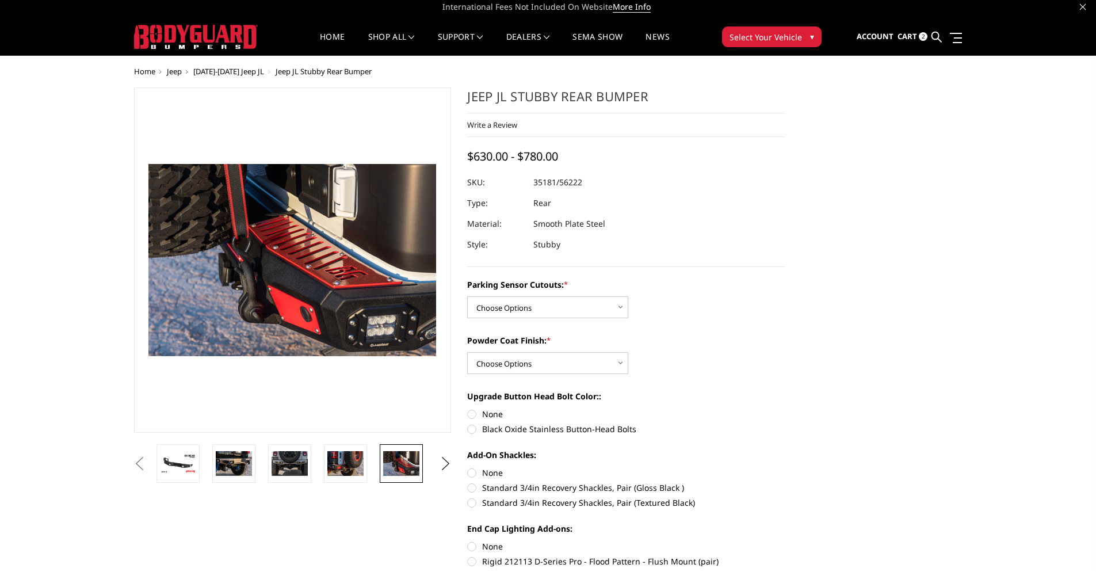
click at [413, 467] on img at bounding box center [401, 463] width 36 height 24
click at [356, 464] on img at bounding box center [345, 463] width 36 height 24
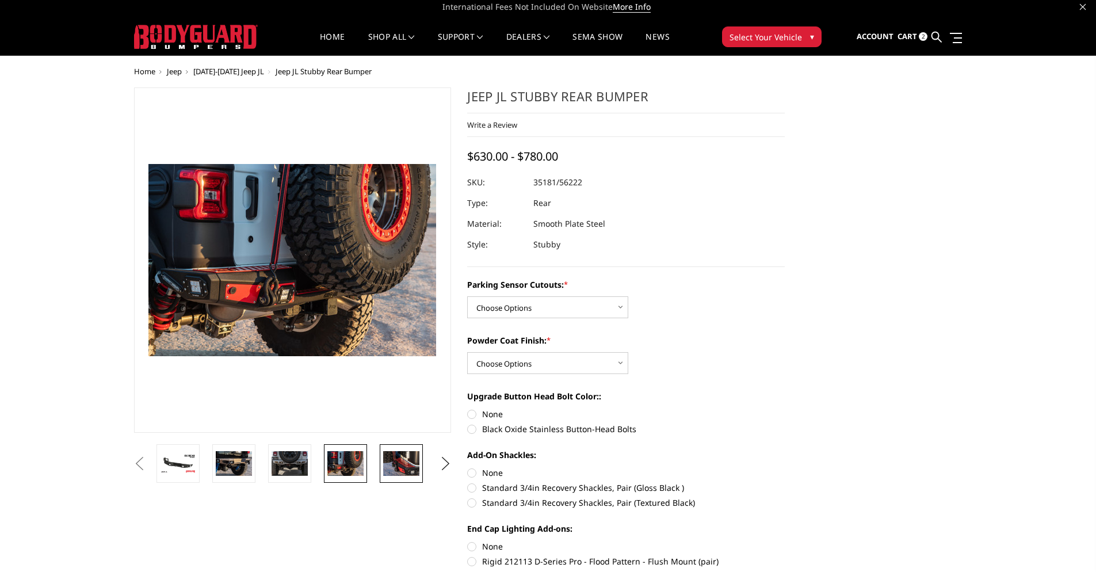
click at [406, 466] on img at bounding box center [401, 463] width 36 height 24
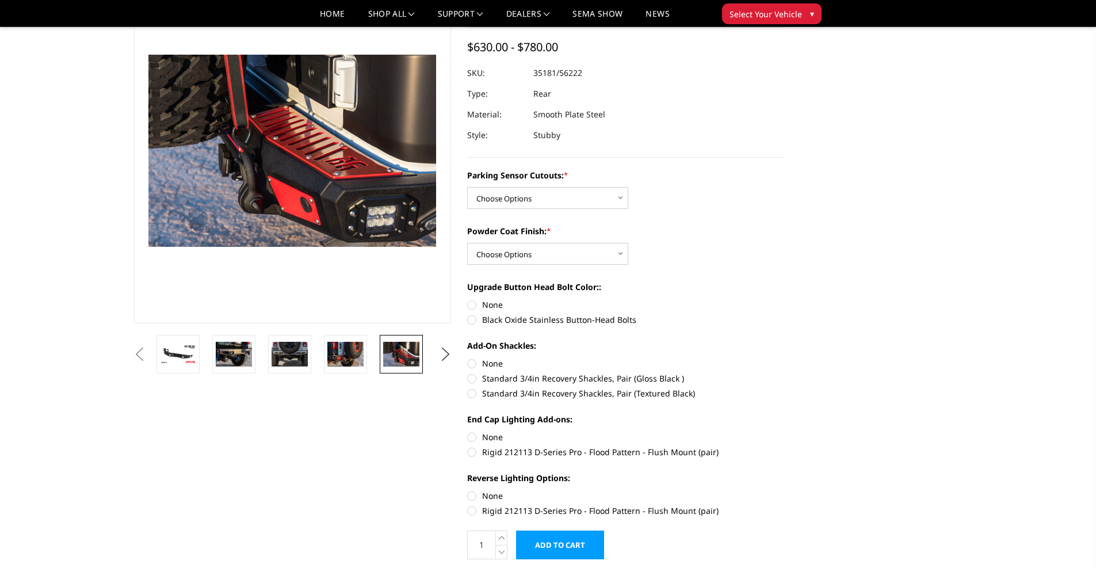
scroll to position [90, 0]
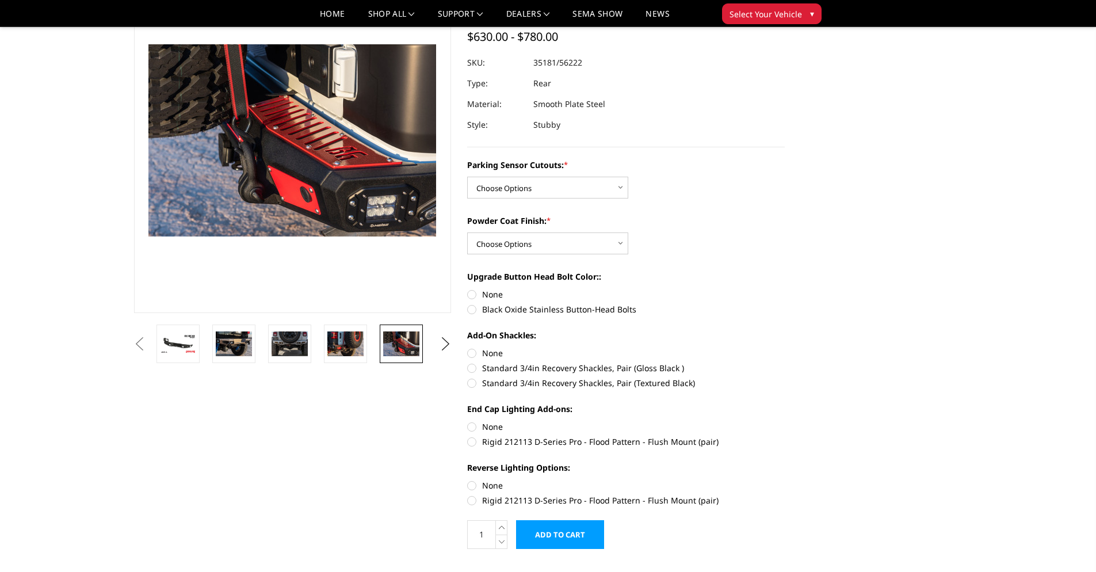
click at [182, 350] on li at bounding box center [182, 344] width 56 height 39
click at [148, 350] on button "Previous" at bounding box center [139, 343] width 17 height 17
click at [186, 349] on img at bounding box center [178, 344] width 36 height 20
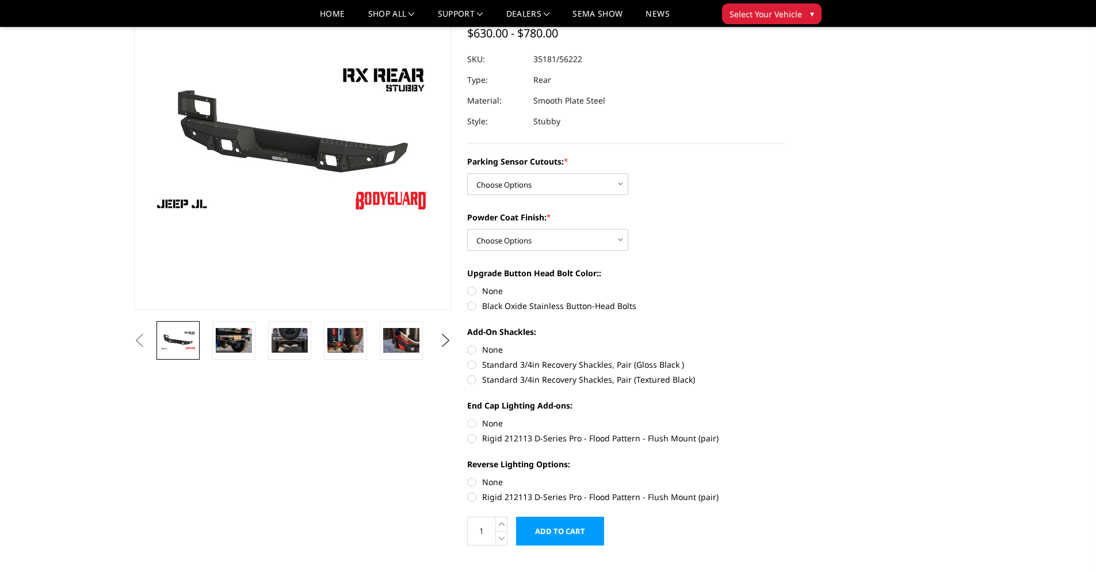
scroll to position [95, 0]
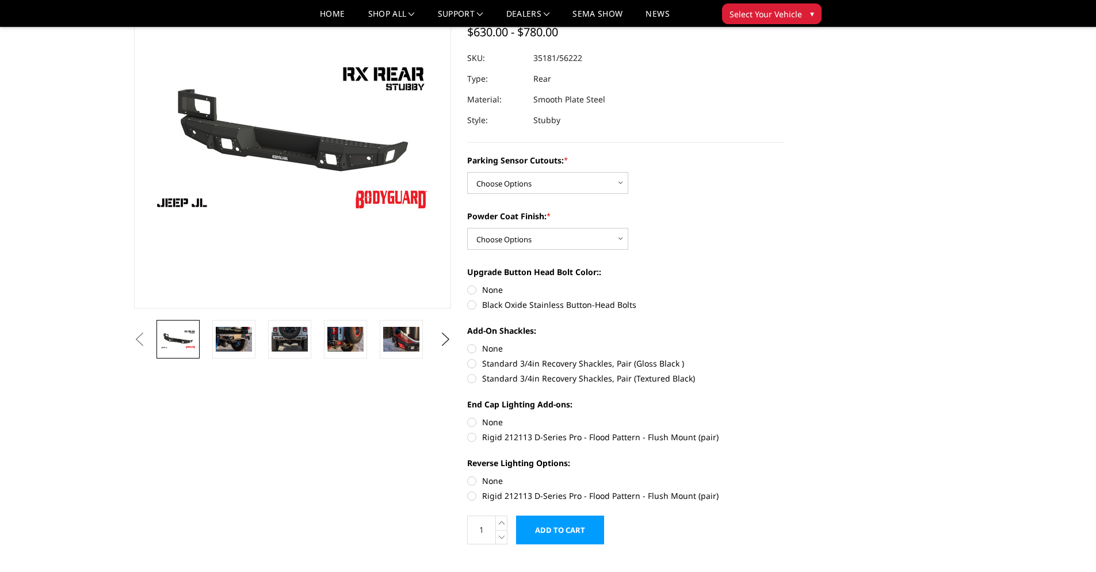
click at [472, 304] on label "Black Oxide Stainless Button-Head Bolts" at bounding box center [626, 305] width 318 height 12
click at [785, 284] on input "Black Oxide Stainless Button-Head Bolts" at bounding box center [785, 284] width 1 height 1
radio input "true"
click at [472, 361] on label "Standard 3/4in Recovery Shackles, Pair (Gloss Black )" at bounding box center [626, 363] width 318 height 12
click at [785, 343] on input "Standard 3/4in Recovery Shackles, Pair (Gloss Black )" at bounding box center [785, 342] width 1 height 1
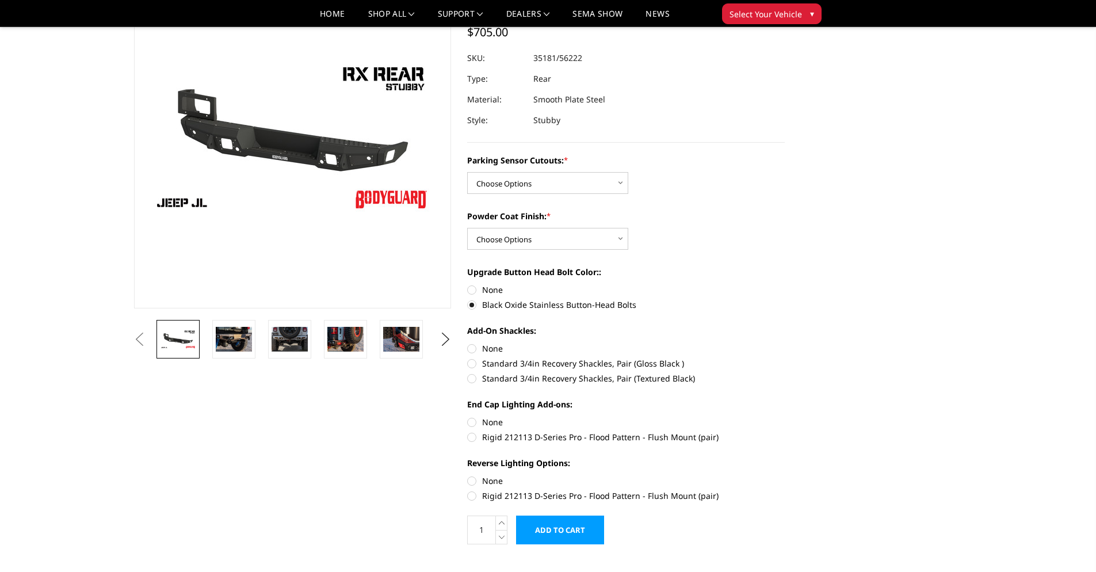
radio input "true"
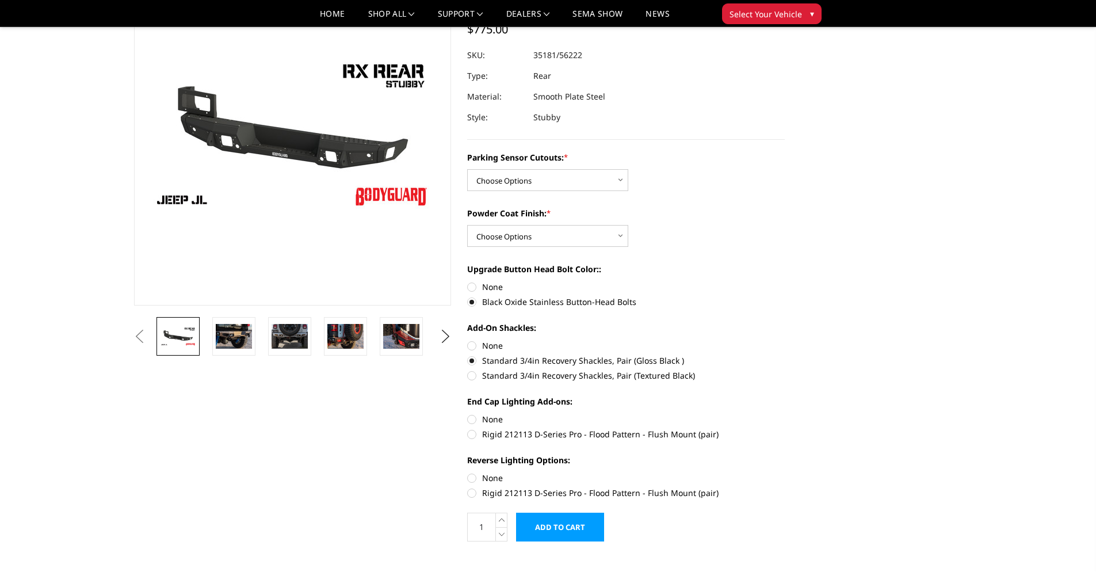
scroll to position [100, 0]
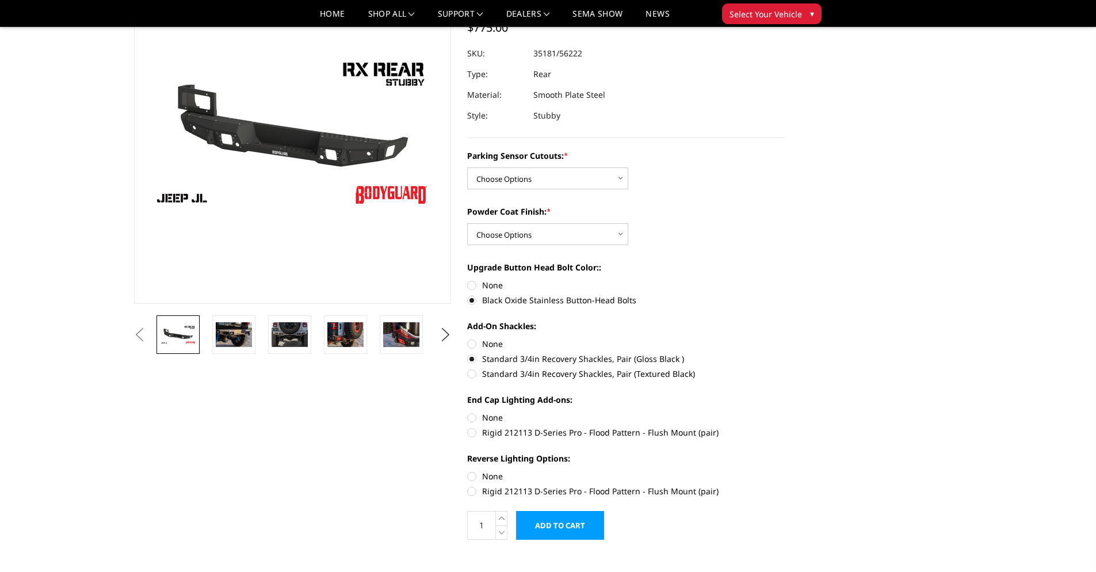
click at [471, 415] on label "None" at bounding box center [626, 417] width 318 height 12
click at [468, 412] on input "None" at bounding box center [467, 411] width 1 height 1
radio input "true"
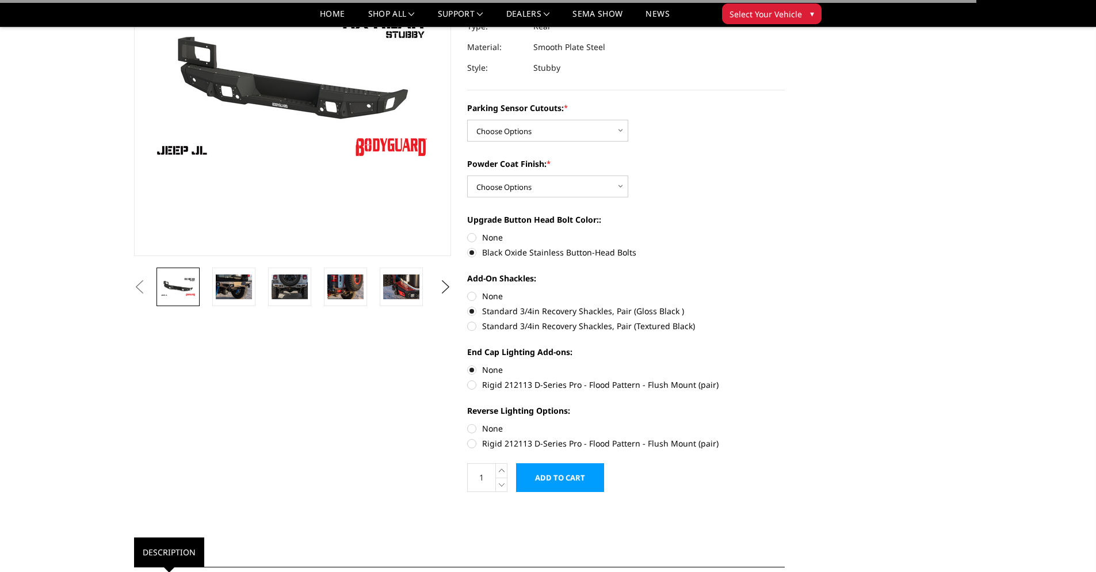
scroll to position [161, 0]
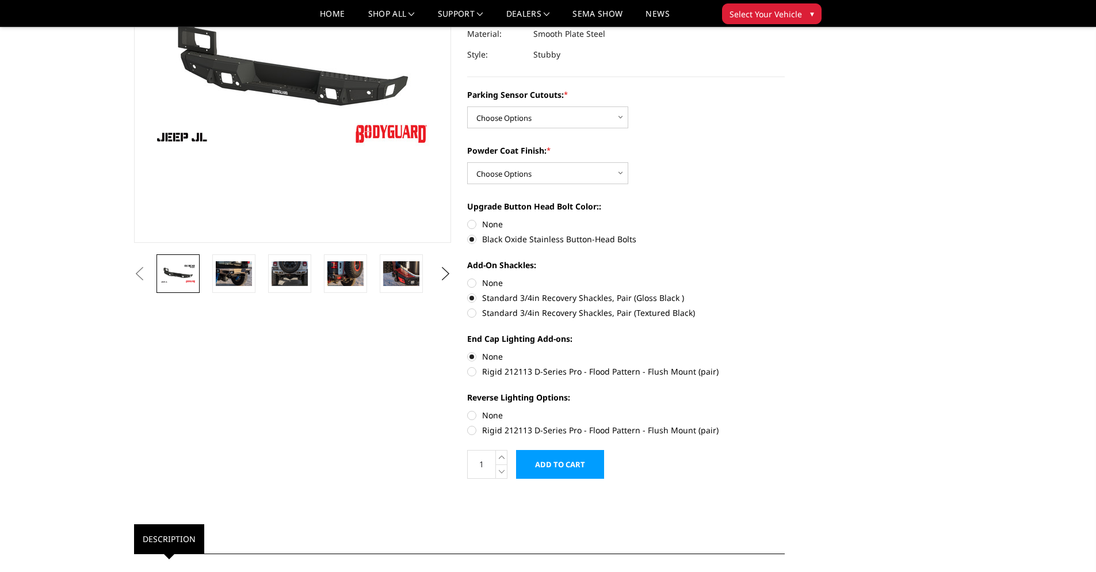
click at [473, 414] on label "None" at bounding box center [626, 415] width 318 height 12
click at [468, 410] on input "None" at bounding box center [467, 409] width 1 height 1
radio input "true"
click at [577, 464] on input "Add to Cart" at bounding box center [560, 464] width 88 height 29
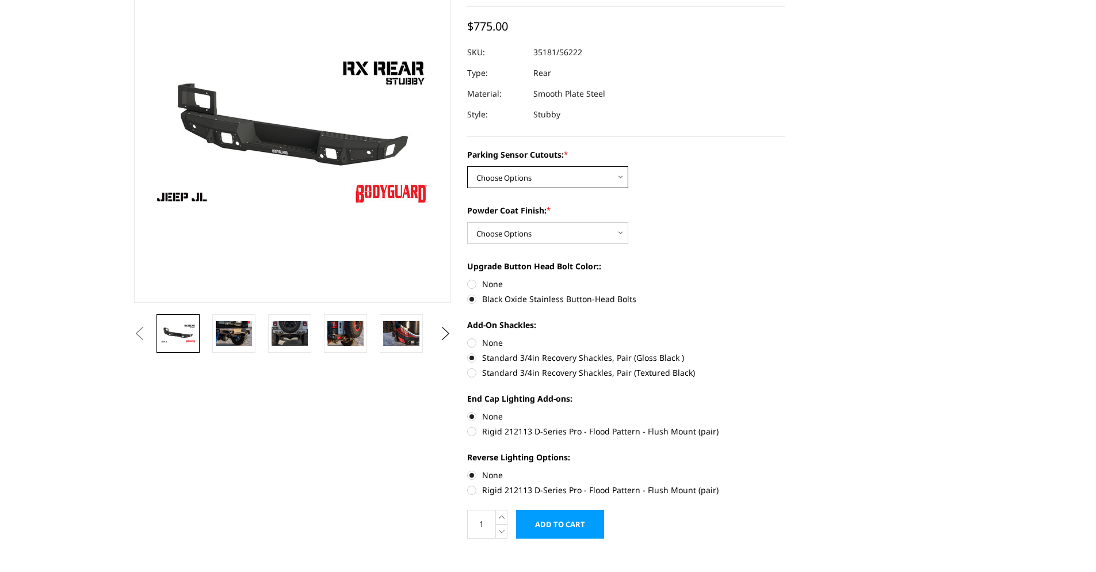
scroll to position [0, 0]
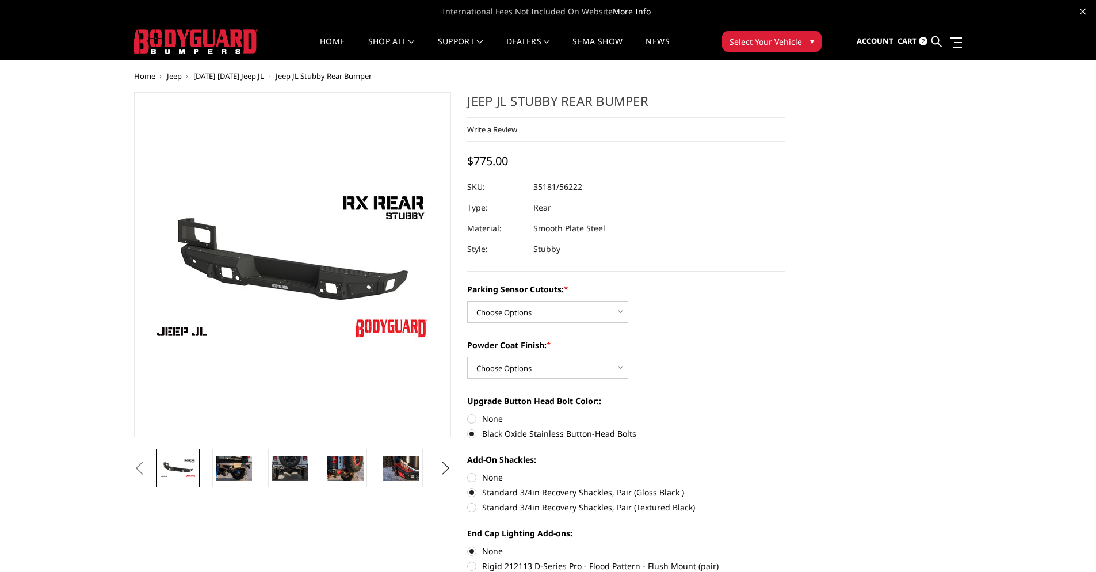
click at [923, 41] on span "2" at bounding box center [923, 41] width 9 height 9
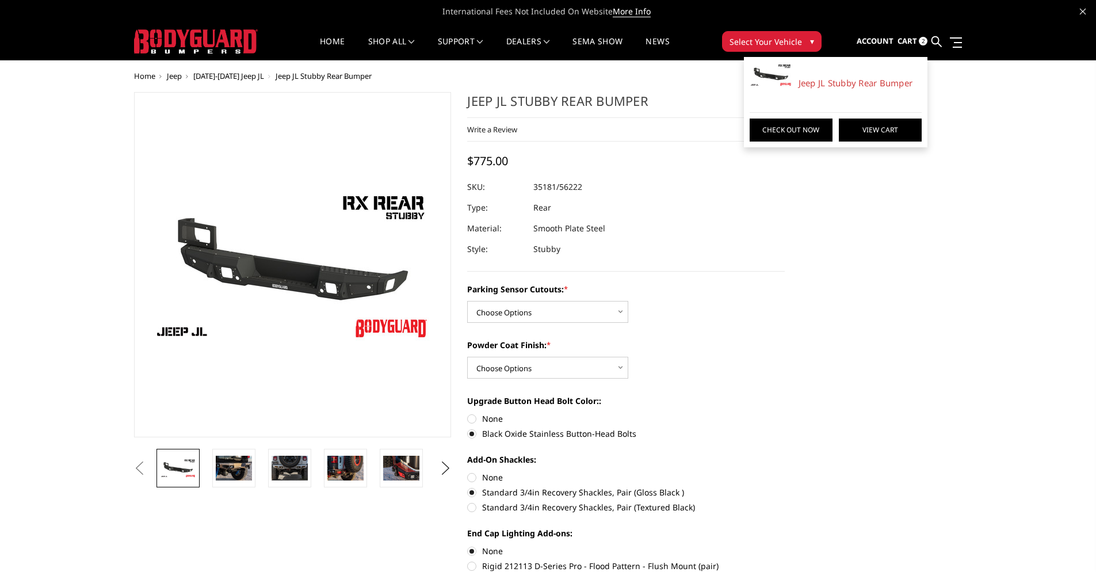
click at [880, 130] on link "View Cart" at bounding box center [880, 130] width 83 height 23
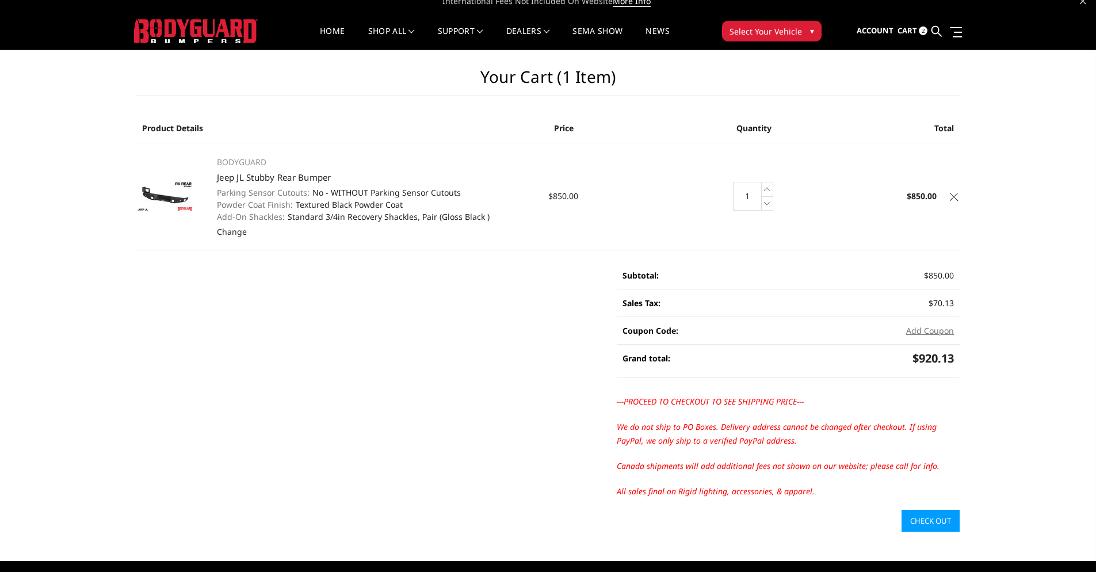
scroll to position [13, 0]
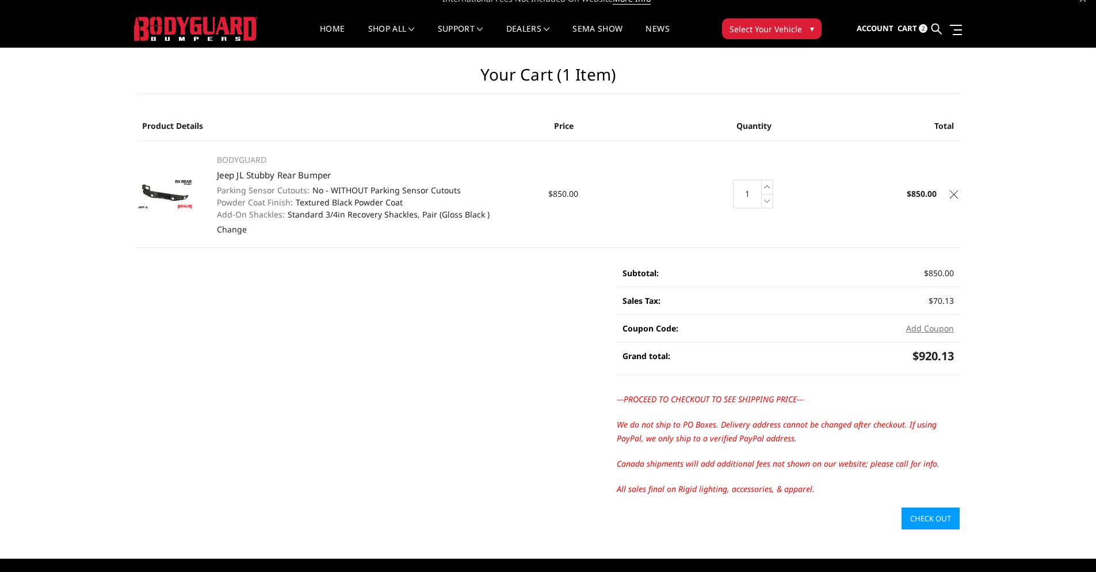
drag, startPoint x: 203, startPoint y: 227, endPoint x: 195, endPoint y: 218, distance: 12.3
click at [203, 226] on td at bounding box center [170, 193] width 68 height 107
drag, startPoint x: 193, startPoint y: 215, endPoint x: 173, endPoint y: 182, distance: 38.0
click at [193, 214] on td at bounding box center [170, 193] width 68 height 107
drag, startPoint x: 173, startPoint y: 182, endPoint x: 171, endPoint y: 190, distance: 8.4
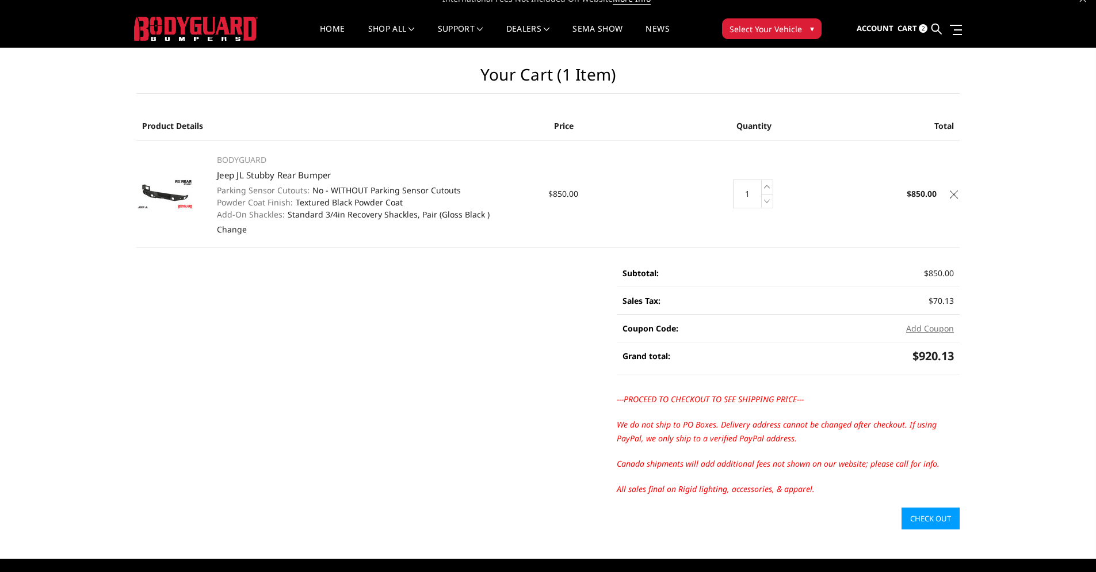
click at [173, 182] on img at bounding box center [165, 194] width 58 height 32
click at [170, 193] on img at bounding box center [165, 194] width 58 height 32
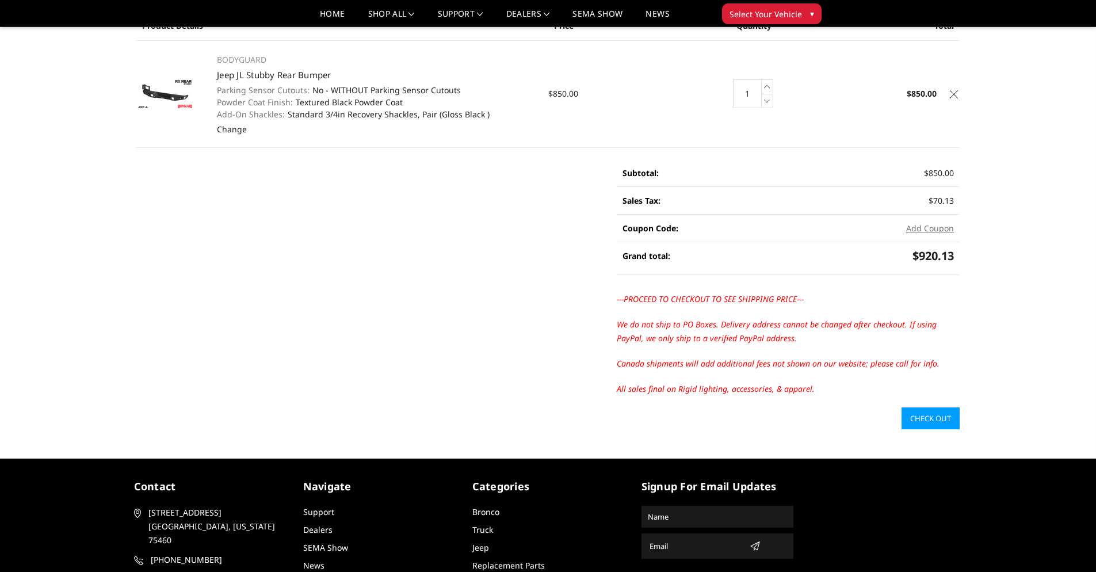
scroll to position [0, 0]
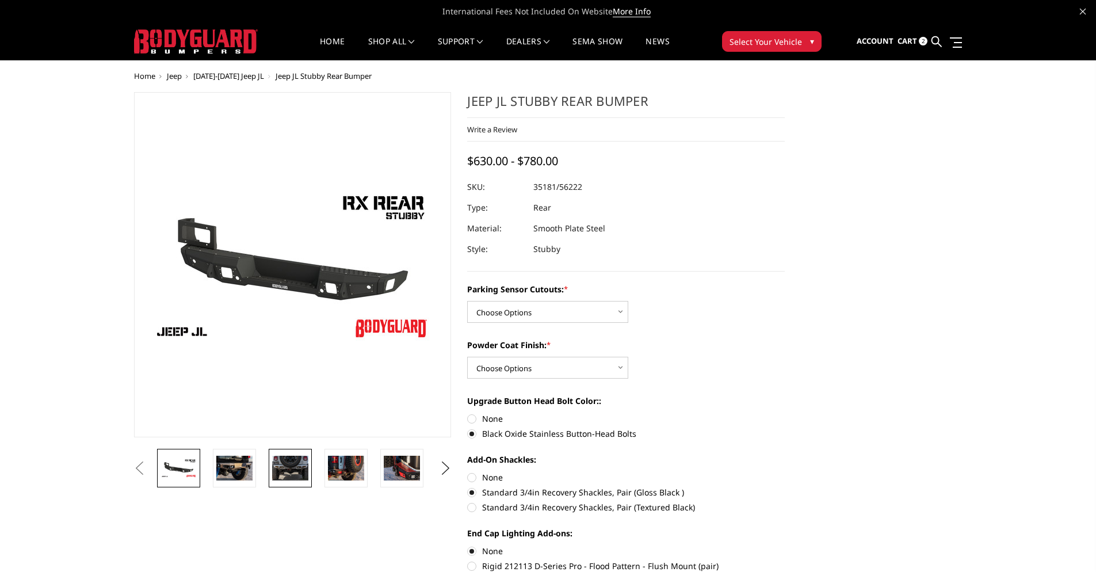
click at [277, 468] on img at bounding box center [290, 468] width 36 height 25
